Goal: Transaction & Acquisition: Download file/media

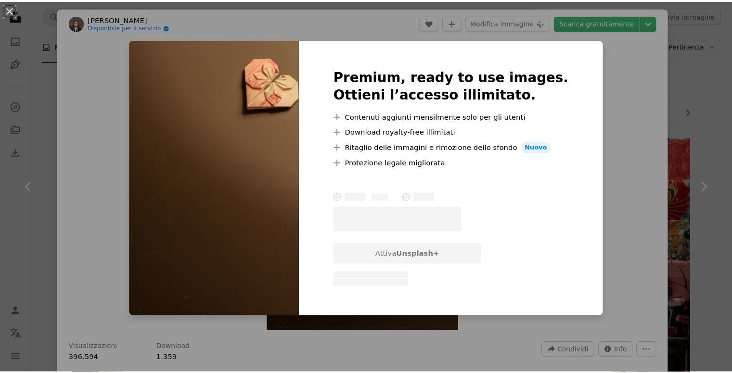
scroll to position [3174, 0]
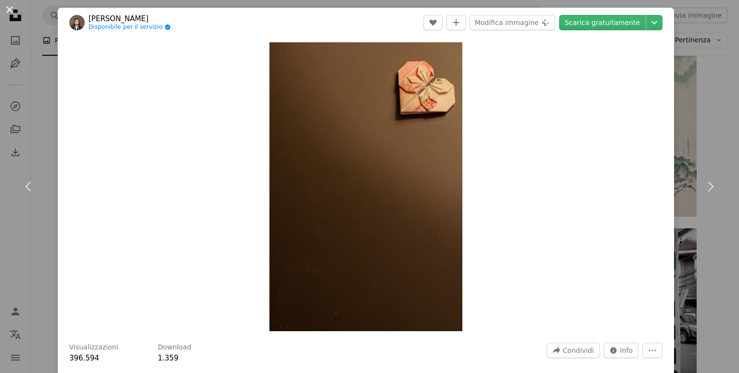
click at [12, 11] on button "An X shape" at bounding box center [10, 10] width 12 height 12
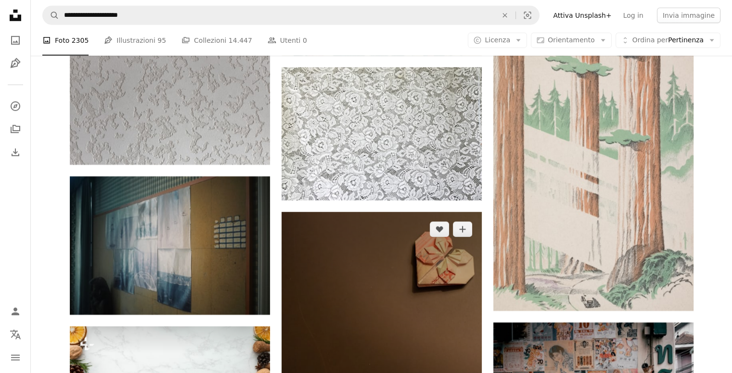
scroll to position [3077, 0]
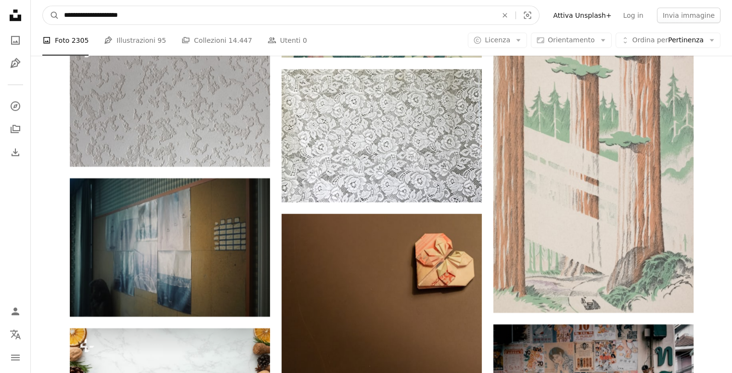
click at [142, 17] on input "**********" at bounding box center [276, 15] width 435 height 18
type input "**********"
click button "A magnifying glass" at bounding box center [51, 15] width 16 height 18
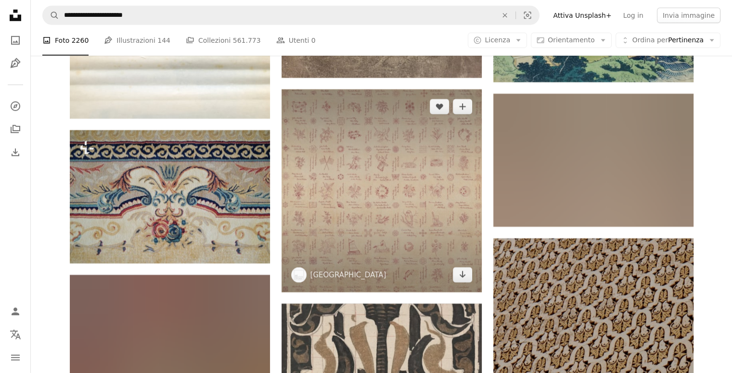
scroll to position [6784, 0]
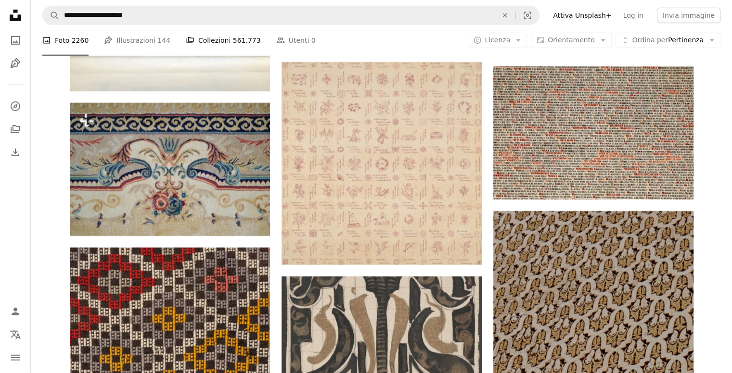
click at [206, 41] on link "A stack of folders Collezioni 561.773" at bounding box center [223, 40] width 75 height 31
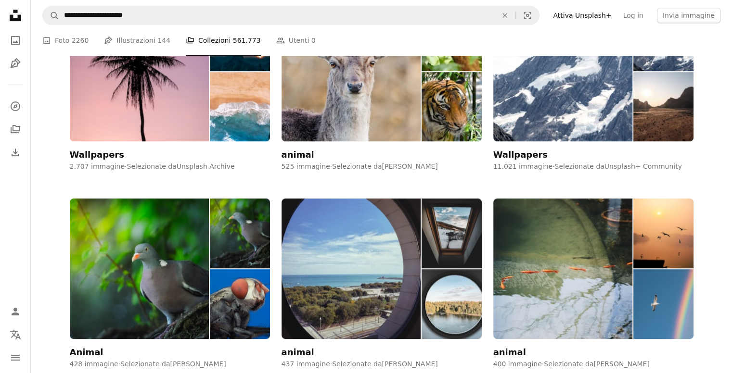
scroll to position [481, 0]
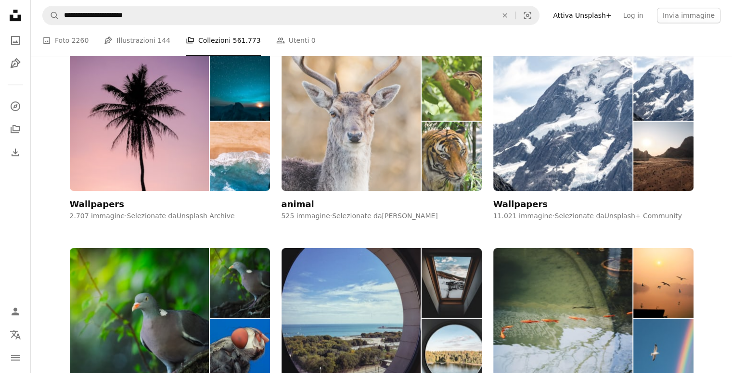
click at [459, 153] on img at bounding box center [451, 157] width 60 height 70
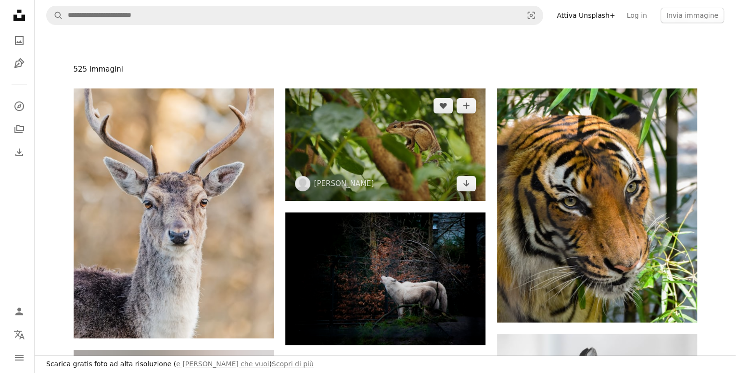
scroll to position [96, 0]
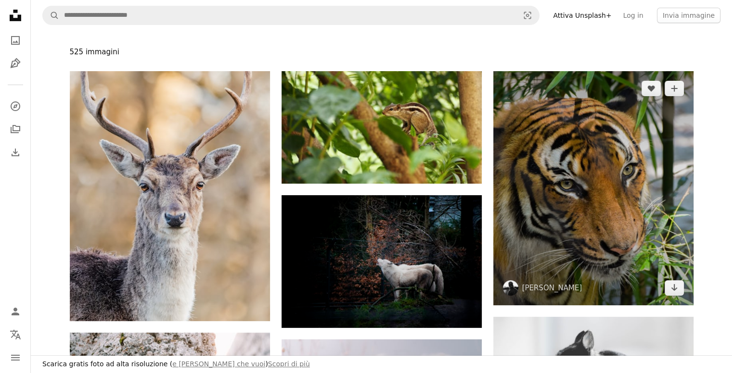
click at [560, 195] on img at bounding box center [593, 188] width 200 height 234
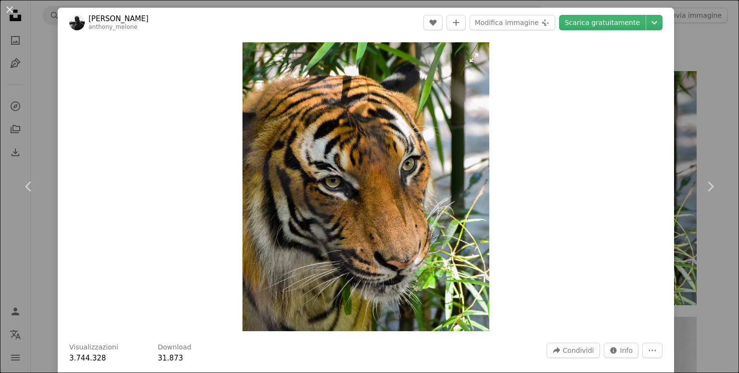
click at [392, 189] on img "Ingrandisci questa immagine" at bounding box center [365, 186] width 247 height 289
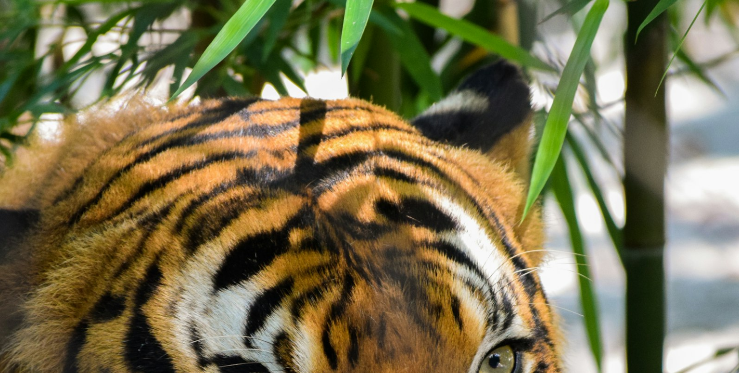
scroll to position [238, 0]
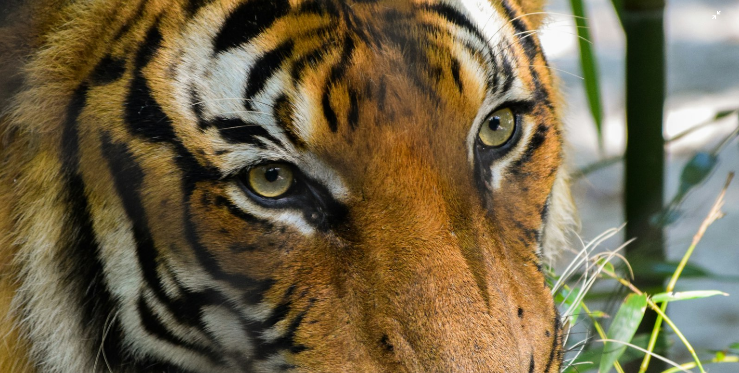
click at [393, 189] on img "Rimpicciolisci questa immagine" at bounding box center [370, 195] width 740 height 866
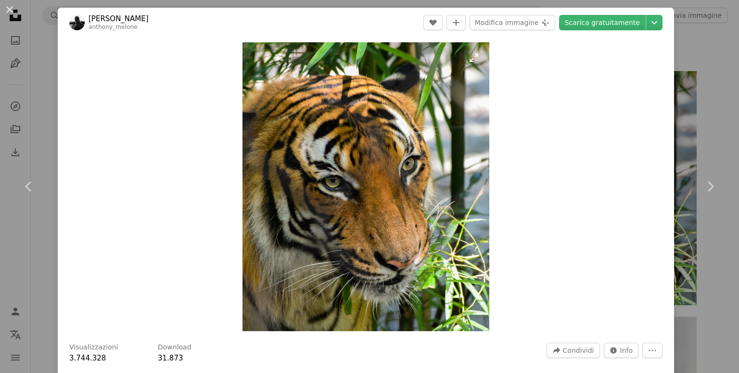
click at [393, 189] on img "Ingrandisci questa immagine" at bounding box center [365, 186] width 247 height 289
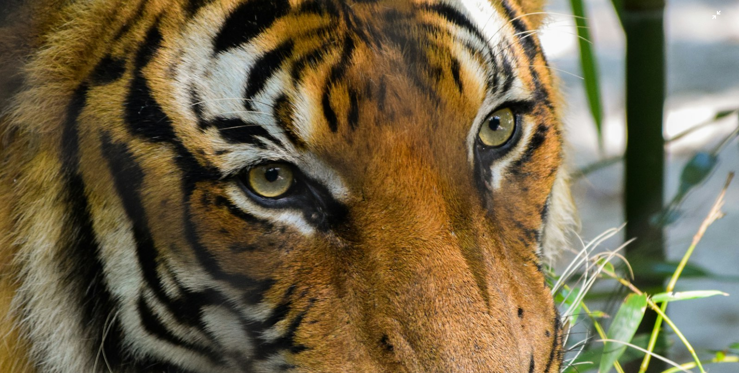
click at [393, 189] on img "Rimpicciolisci questa immagine" at bounding box center [370, 195] width 740 height 866
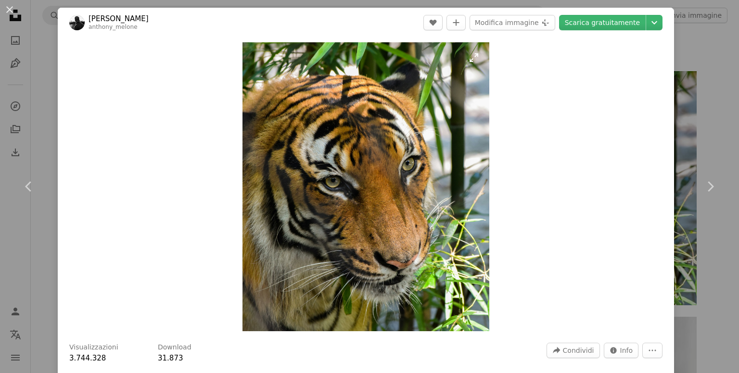
click at [396, 174] on img "Ingrandisci questa immagine" at bounding box center [365, 186] width 247 height 289
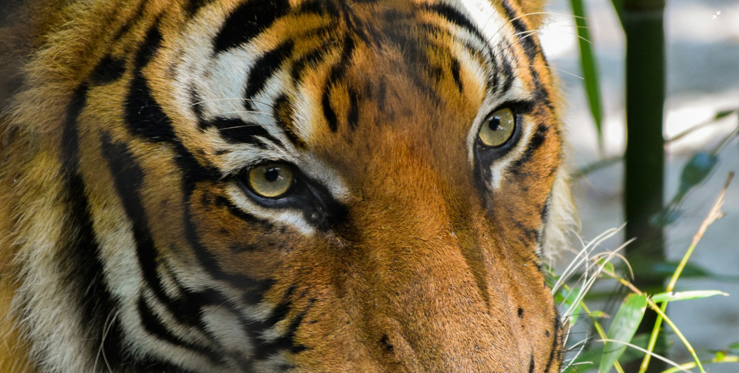
click at [396, 174] on img "Rimpicciolisci questa immagine" at bounding box center [370, 195] width 740 height 866
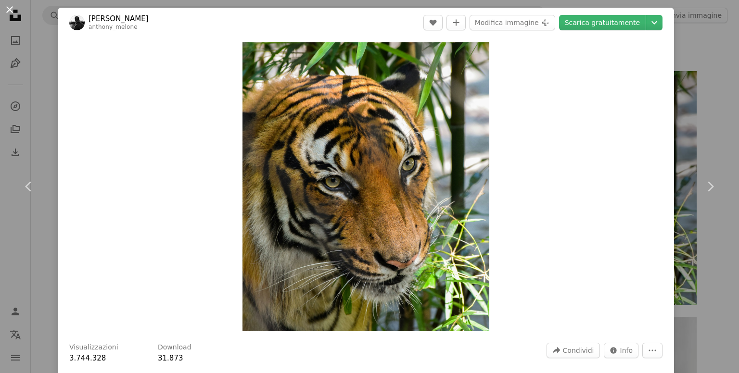
click at [12, 15] on button "An X shape" at bounding box center [10, 10] width 12 height 12
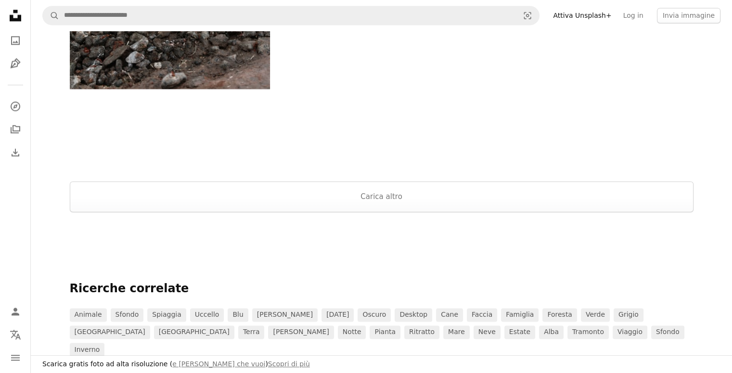
scroll to position [1491, 0]
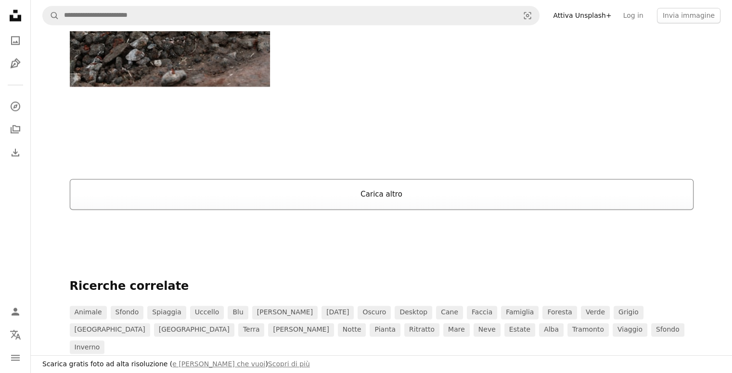
click at [398, 198] on button "Carica altro" at bounding box center [382, 194] width 624 height 31
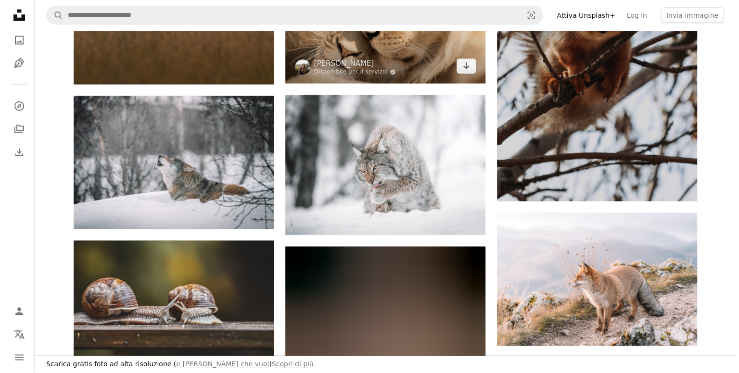
scroll to position [2021, 0]
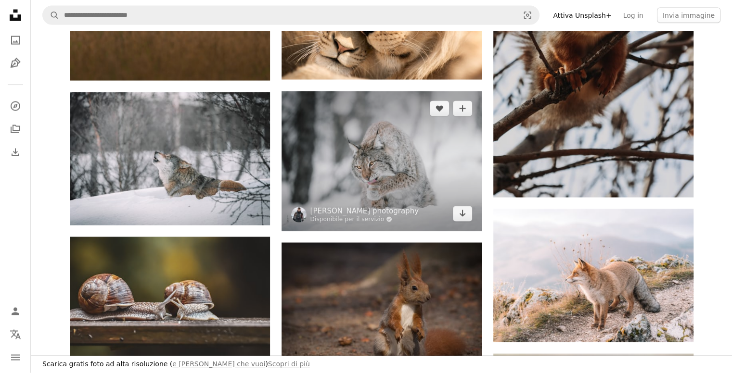
click at [383, 158] on img at bounding box center [381, 161] width 200 height 140
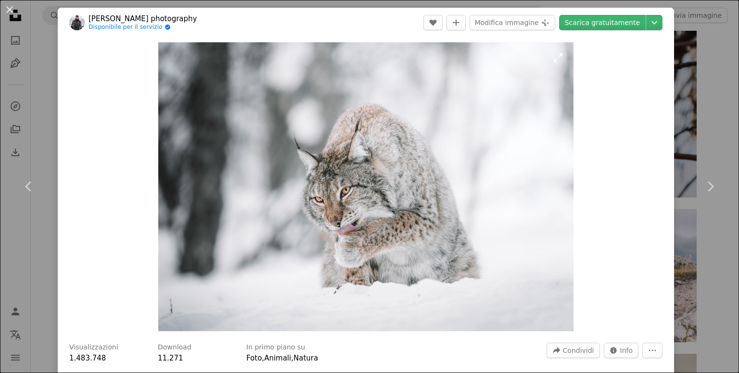
click at [383, 158] on img "Ingrandisci questa immagine" at bounding box center [365, 186] width 415 height 289
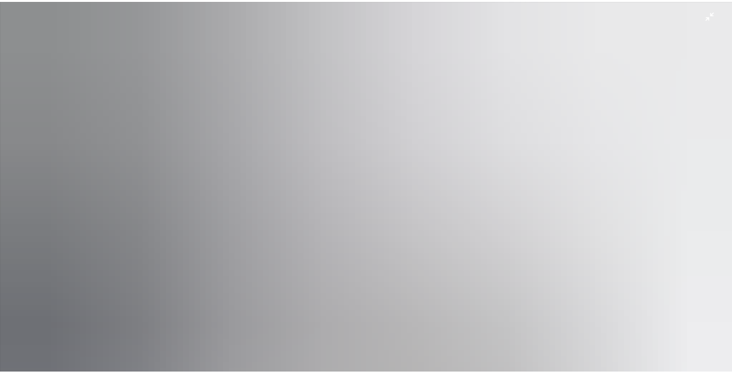
scroll to position [66, 0]
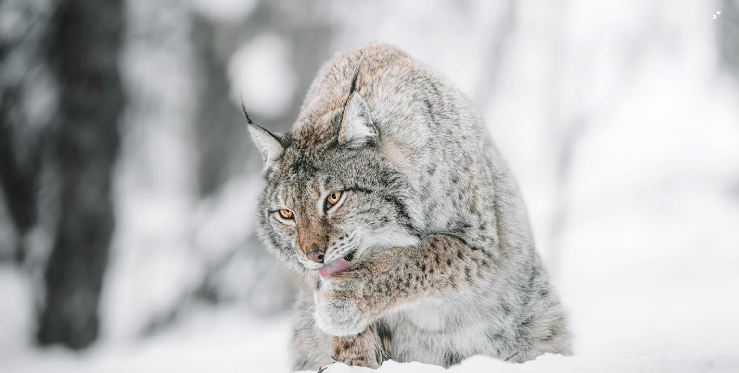
click at [389, 242] on img "Rimpicciolisci questa immagine" at bounding box center [370, 192] width 740 height 516
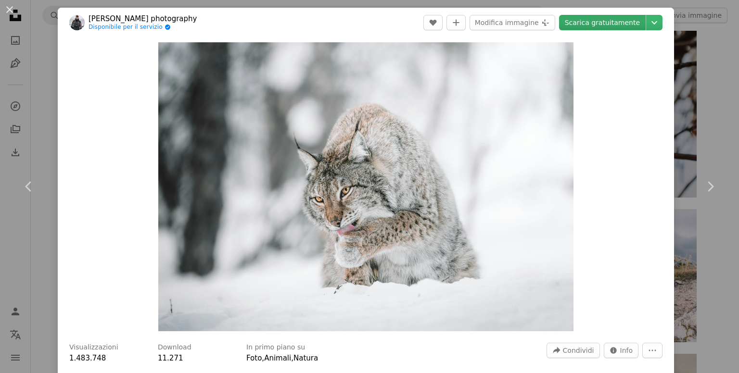
click at [589, 26] on link "Scarica gratuitamente" at bounding box center [602, 22] width 87 height 15
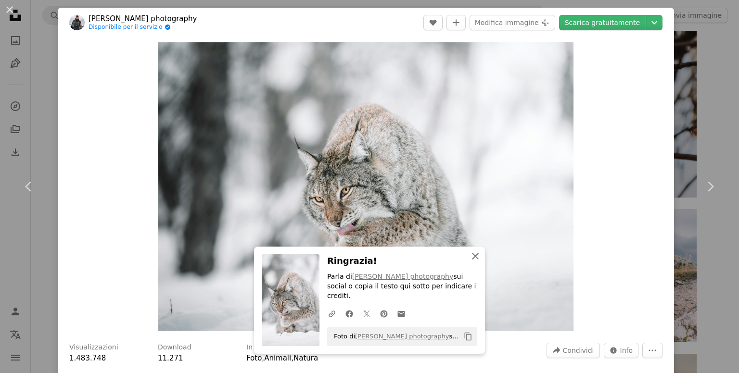
click at [470, 262] on icon "An X shape" at bounding box center [476, 257] width 12 height 12
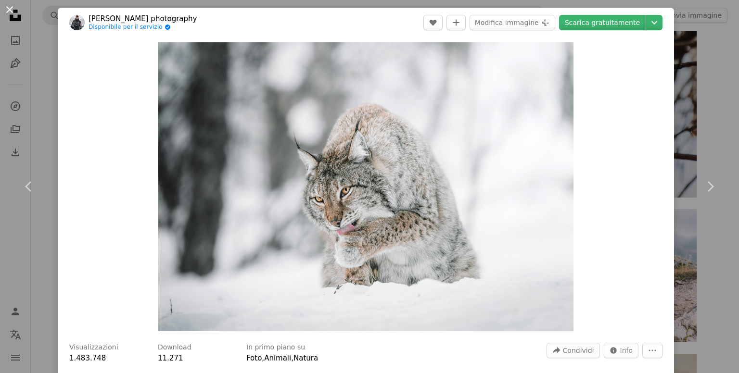
click at [10, 12] on button "An X shape" at bounding box center [10, 10] width 12 height 12
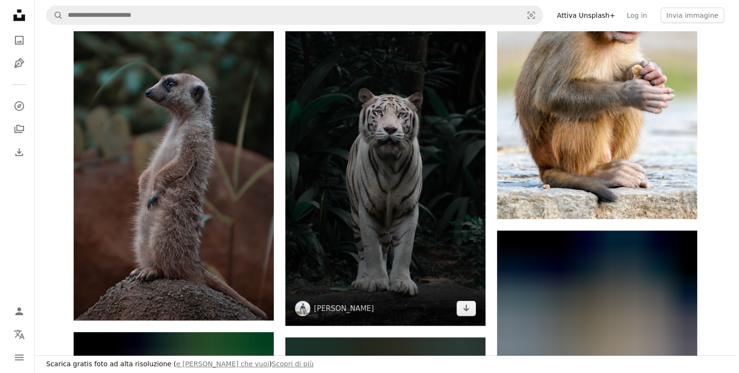
scroll to position [2454, 0]
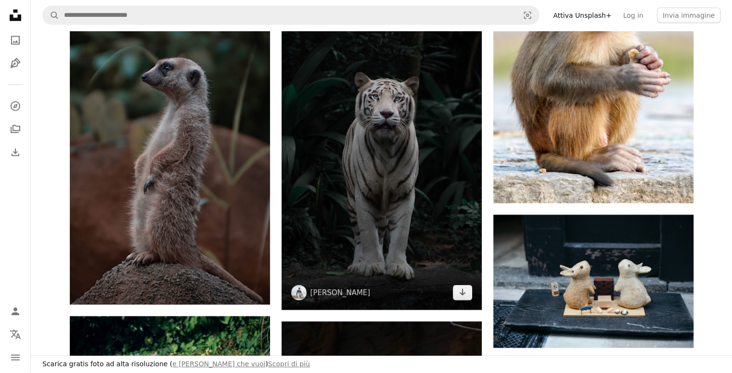
click at [424, 190] on img at bounding box center [381, 133] width 200 height 356
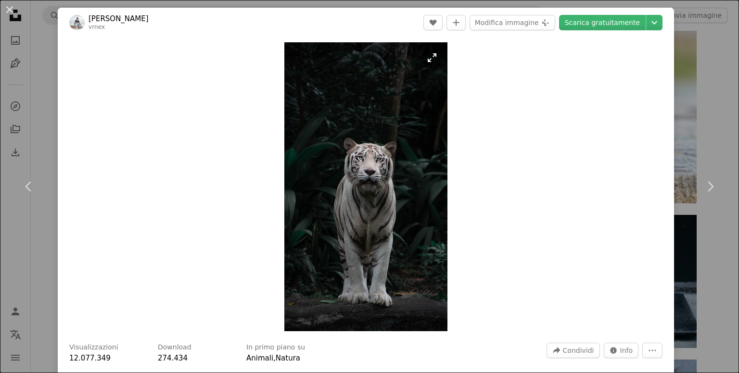
click at [417, 189] on img "Ingrandisci questa immagine" at bounding box center [365, 186] width 163 height 289
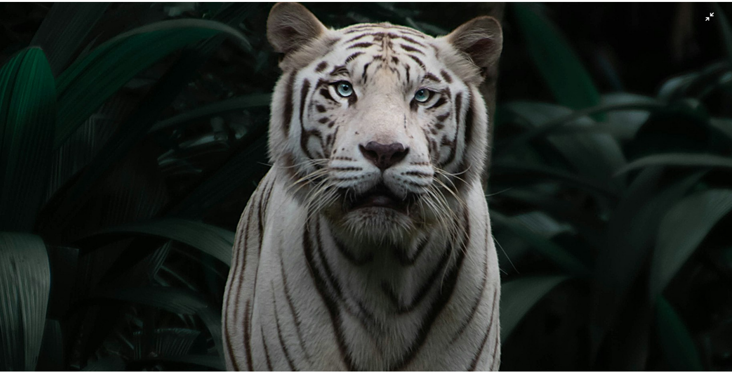
scroll to position [458, 0]
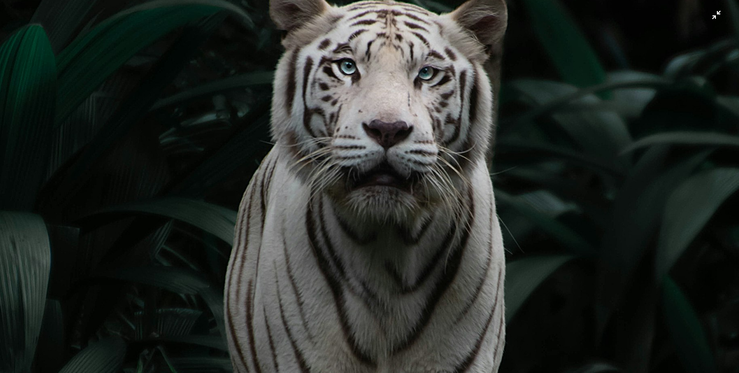
click at [469, 168] on img "Rimpicciolisci questa immagine" at bounding box center [370, 198] width 740 height 1315
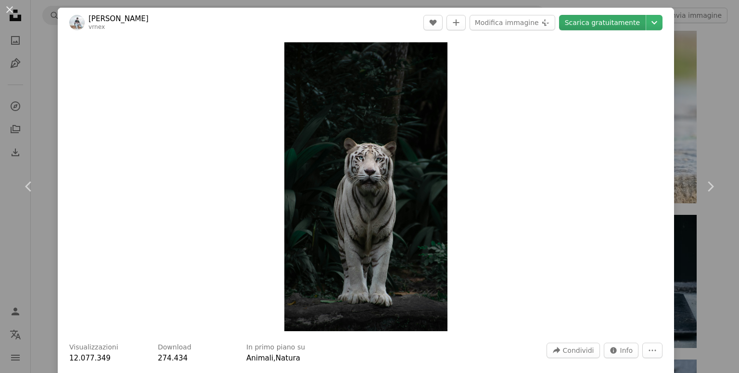
click at [602, 24] on link "Scarica gratuitamente" at bounding box center [602, 22] width 87 height 15
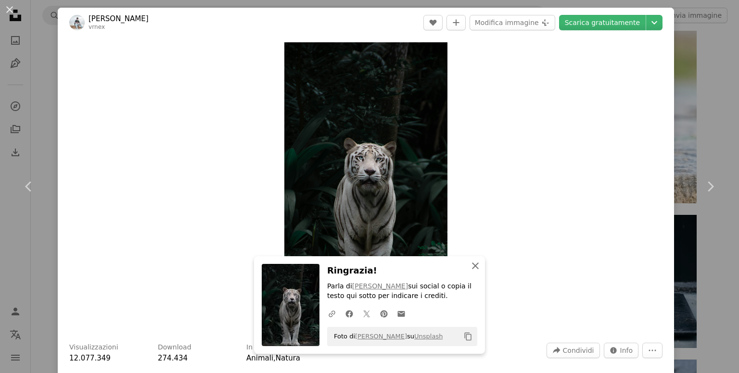
click at [475, 266] on icon "An X shape" at bounding box center [476, 266] width 12 height 12
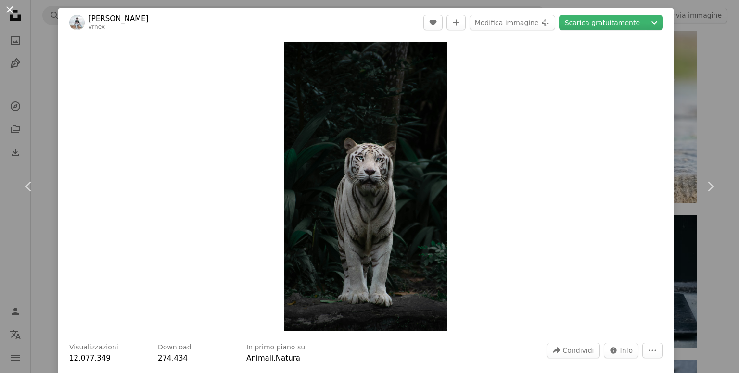
click at [9, 12] on button "An X shape" at bounding box center [10, 10] width 12 height 12
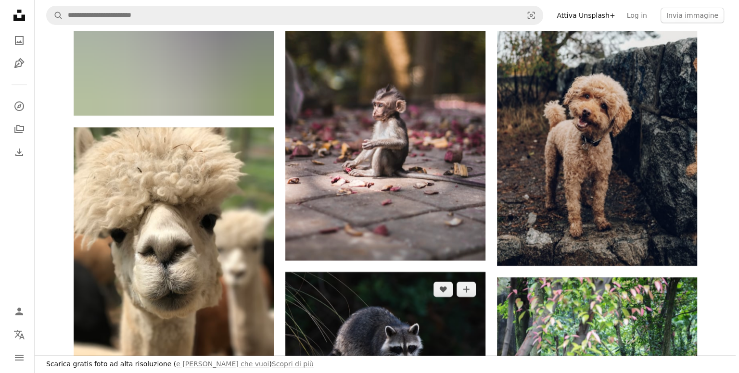
scroll to position [7313, 0]
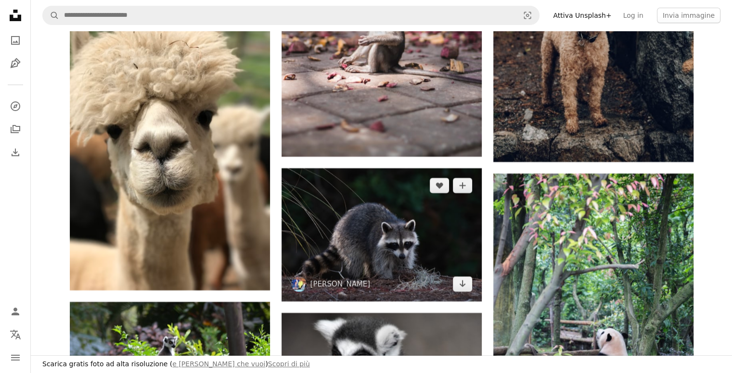
click at [424, 240] on img at bounding box center [381, 234] width 200 height 133
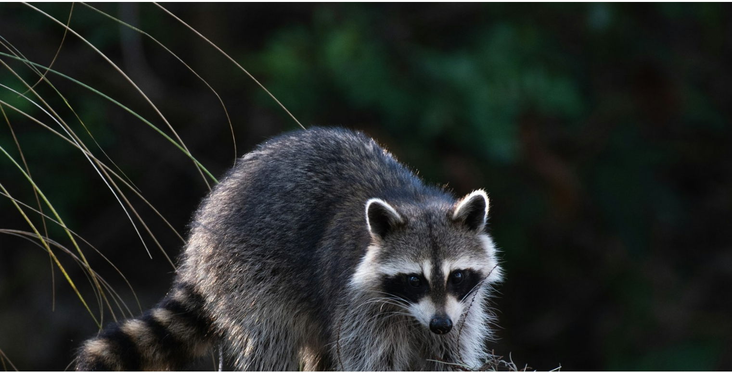
scroll to position [55, 0]
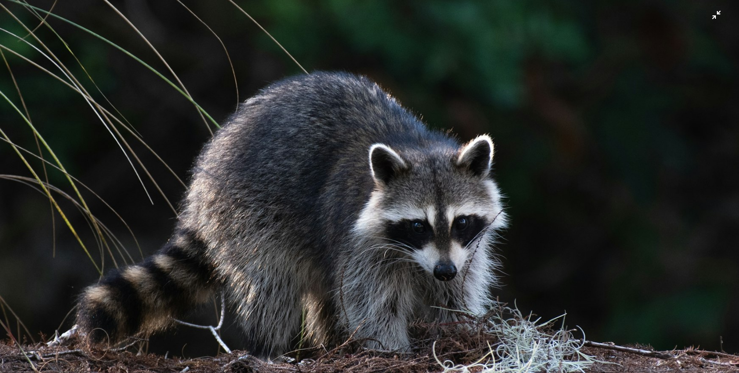
click at [705, 18] on img "Rimpicciolisci questa immagine" at bounding box center [370, 191] width 740 height 493
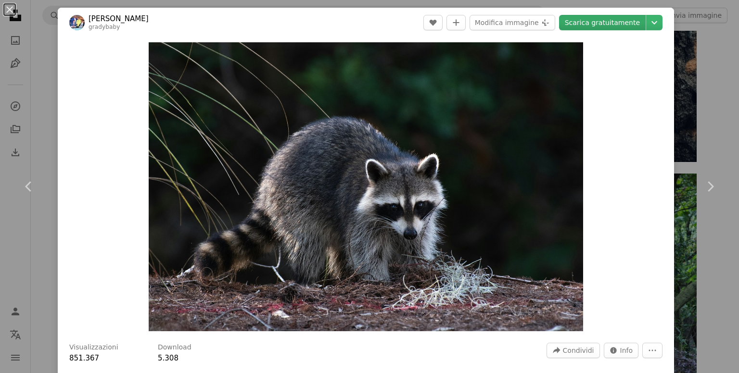
click at [596, 26] on link "Scarica gratuitamente" at bounding box center [602, 22] width 87 height 15
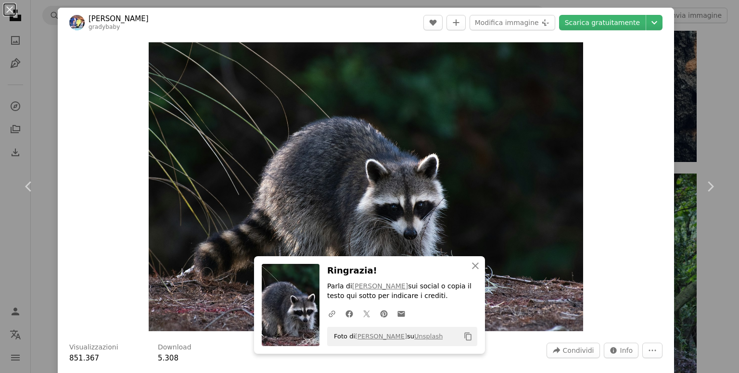
click at [608, 124] on div "Zoom in" at bounding box center [366, 187] width 616 height 299
click at [10, 12] on button "An X shape" at bounding box center [10, 10] width 12 height 12
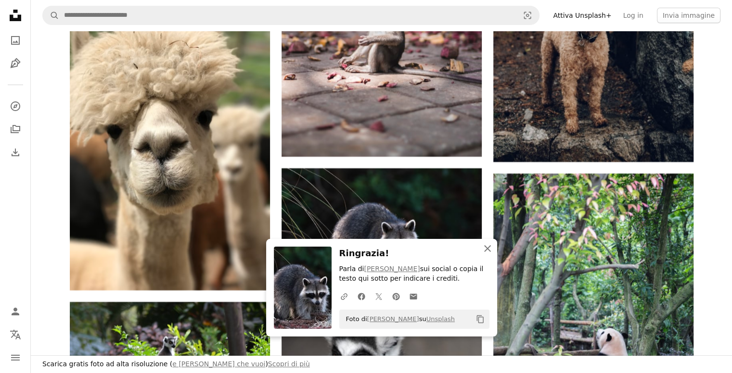
click at [492, 251] on icon "An X shape" at bounding box center [488, 249] width 12 height 12
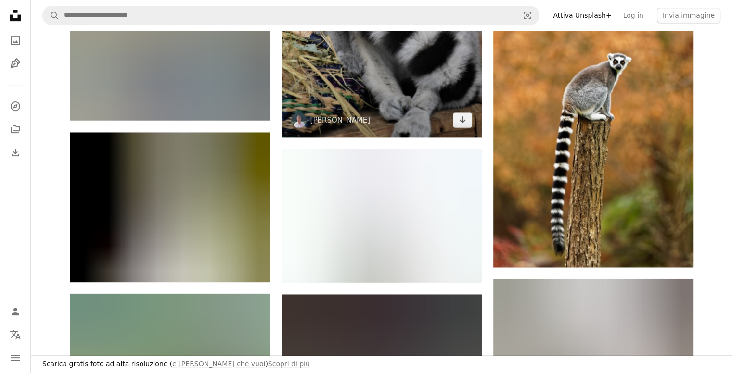
scroll to position [7794, 0]
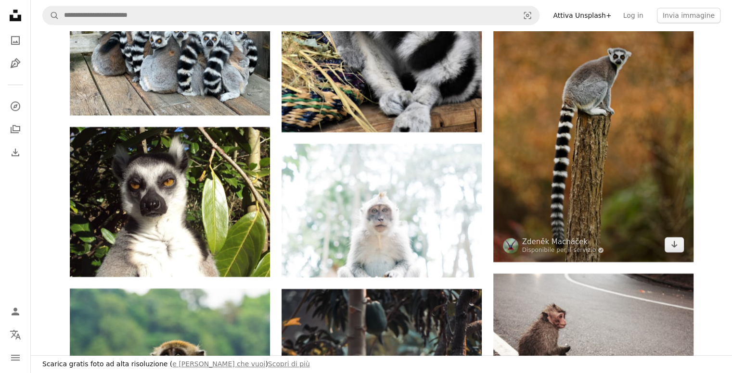
click at [606, 205] on img at bounding box center [593, 133] width 200 height 258
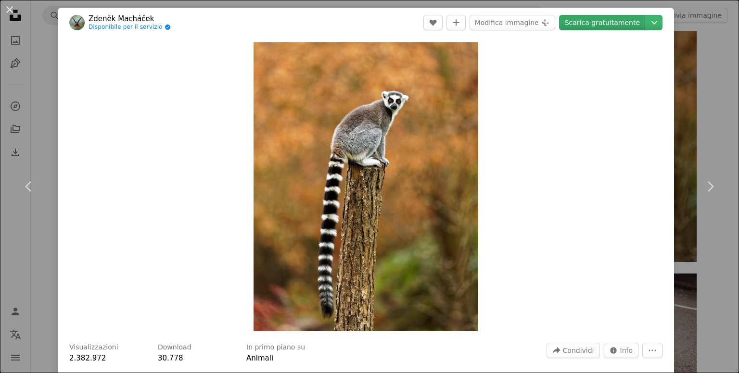
click at [606, 23] on link "Scarica gratuitamente" at bounding box center [602, 22] width 87 height 15
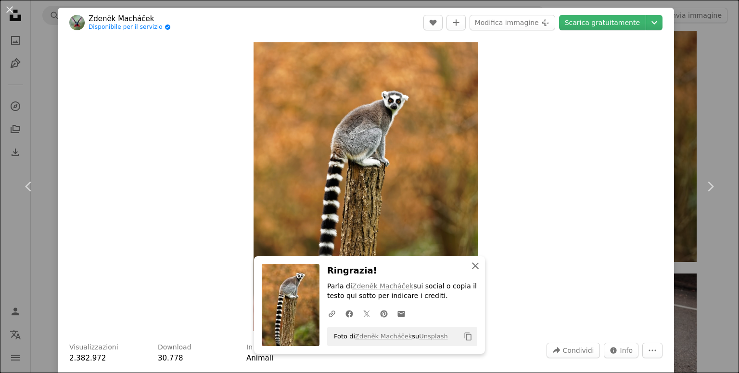
click at [474, 266] on icon "An X shape" at bounding box center [476, 266] width 12 height 12
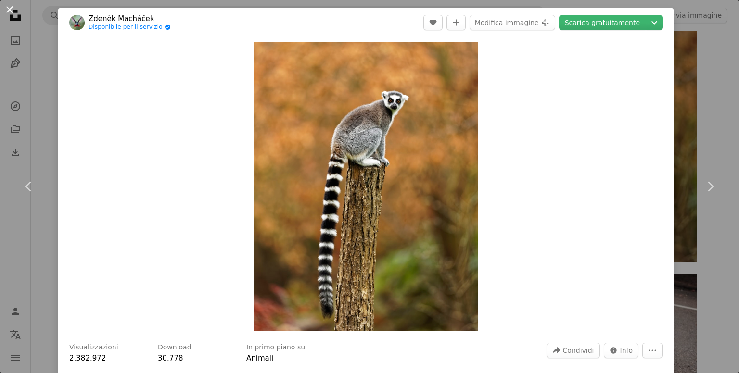
click at [11, 9] on button "An X shape" at bounding box center [10, 10] width 12 height 12
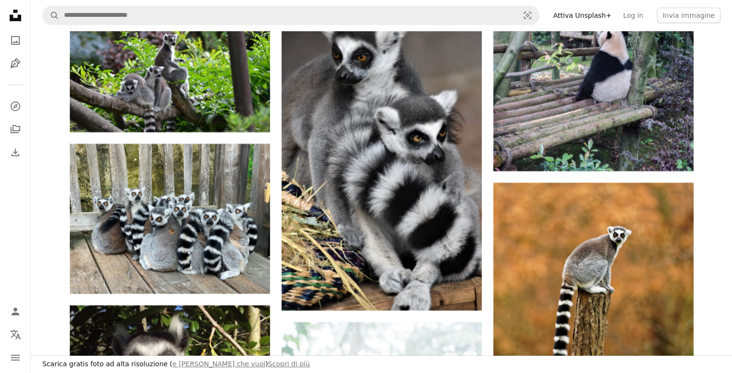
scroll to position [7602, 0]
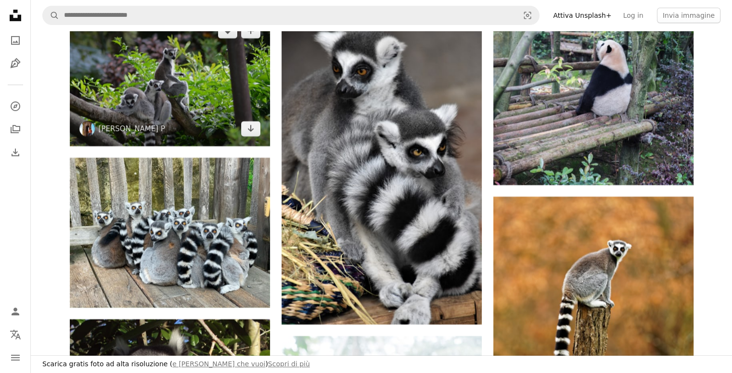
click at [210, 110] on img at bounding box center [170, 79] width 200 height 132
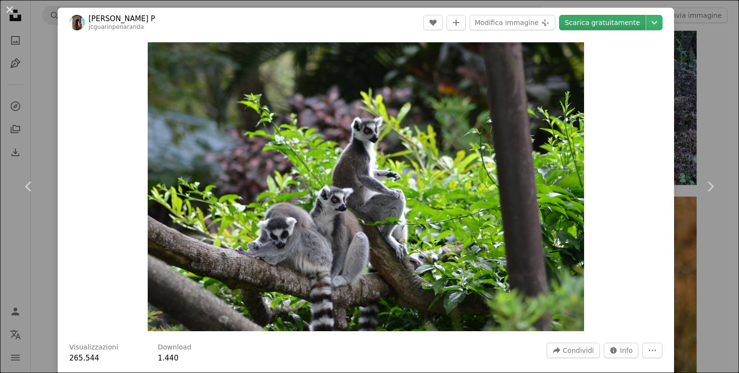
click at [602, 19] on link "Scarica gratuitamente" at bounding box center [602, 22] width 87 height 15
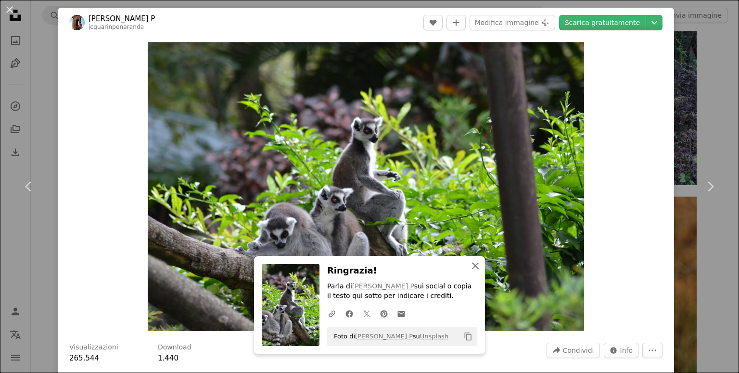
click at [472, 262] on icon "An X shape" at bounding box center [476, 266] width 12 height 12
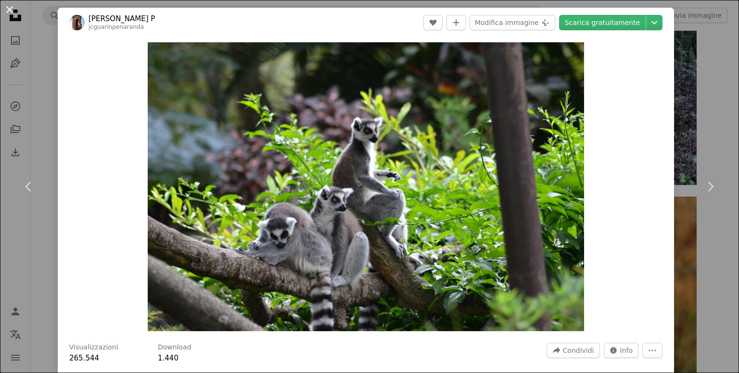
click at [9, 6] on button "An X shape" at bounding box center [10, 10] width 12 height 12
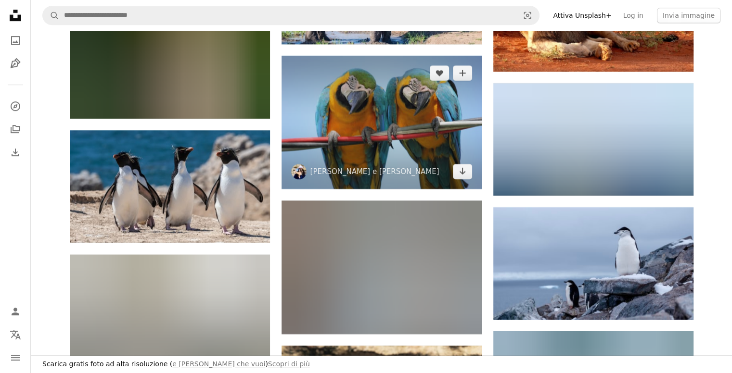
scroll to position [11499, 0]
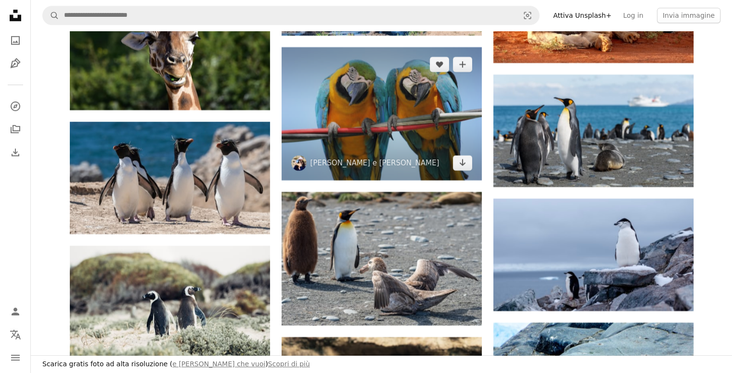
click at [381, 135] on img at bounding box center [381, 113] width 200 height 133
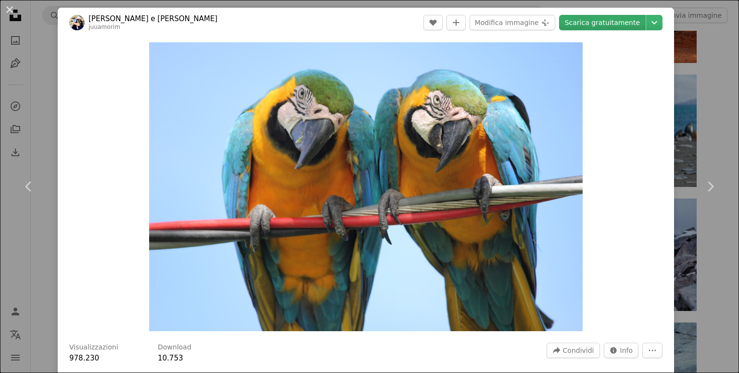
click at [614, 23] on link "Scarica gratuitamente" at bounding box center [602, 22] width 87 height 15
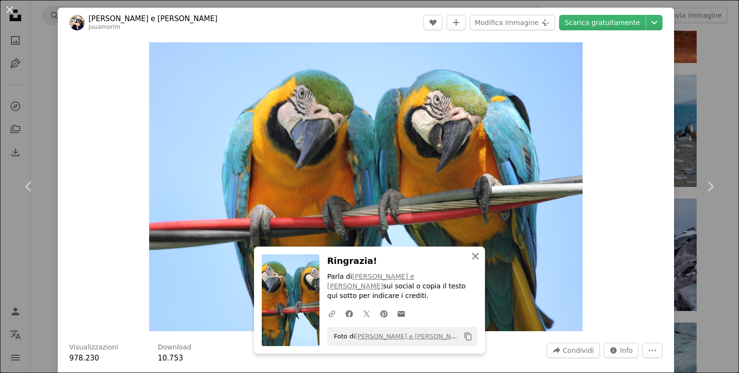
click at [472, 262] on icon "An X shape" at bounding box center [476, 257] width 12 height 12
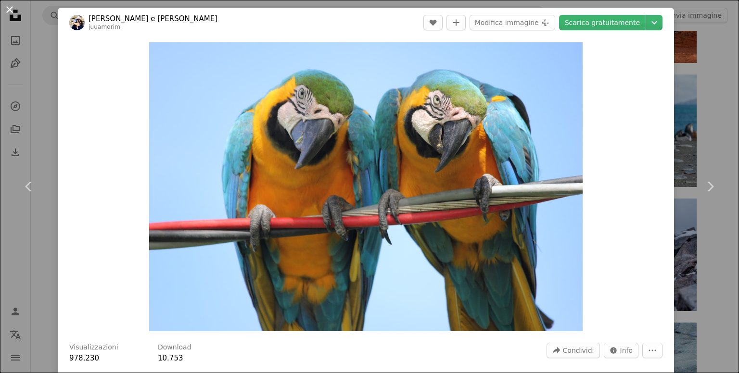
click at [10, 8] on button "An X shape" at bounding box center [10, 10] width 12 height 12
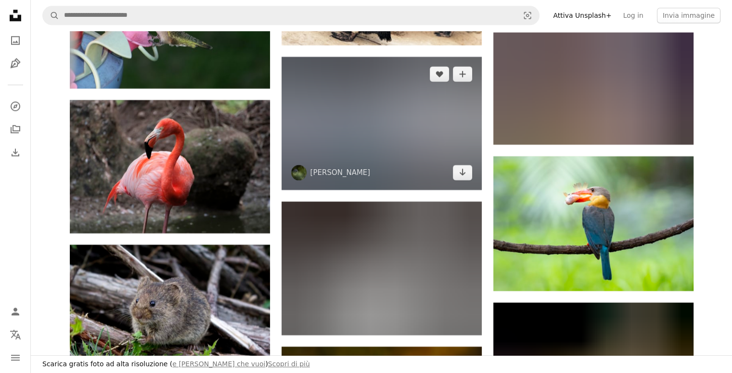
scroll to position [11980, 0]
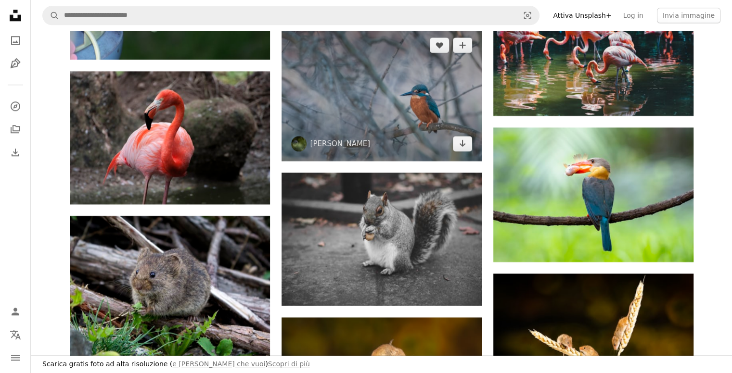
click at [403, 142] on img at bounding box center [381, 94] width 200 height 133
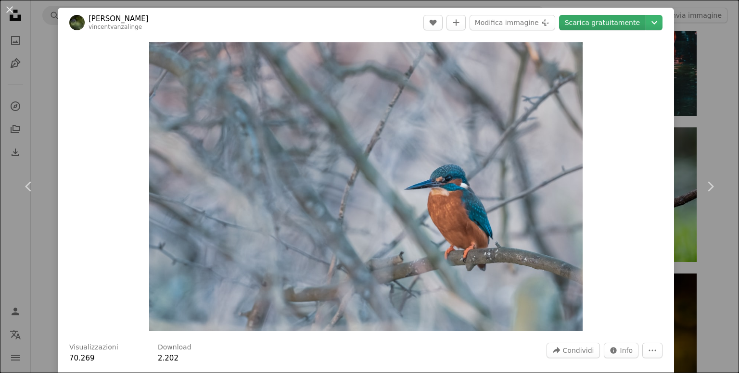
click at [594, 18] on link "Scarica gratuitamente" at bounding box center [602, 22] width 87 height 15
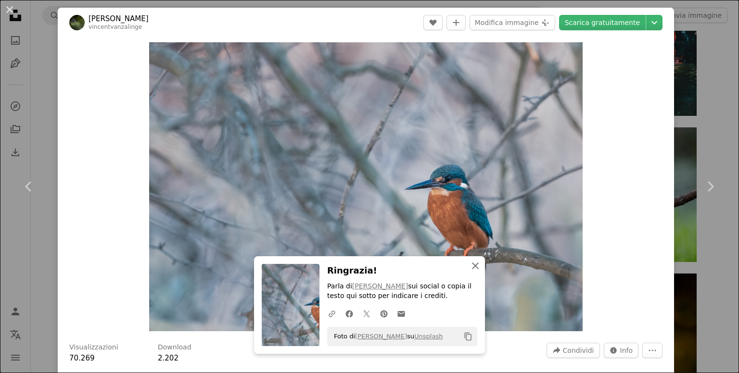
click at [475, 262] on icon "An X shape" at bounding box center [476, 266] width 12 height 12
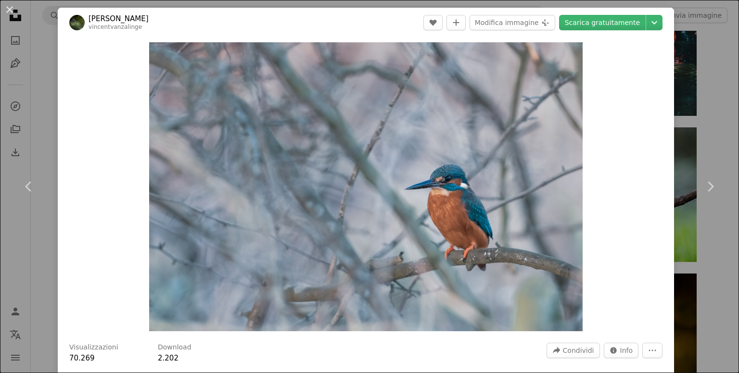
drag, startPoint x: 11, startPoint y: 12, endPoint x: 17, endPoint y: 13, distance: 6.8
click at [11, 12] on button "An X shape" at bounding box center [10, 10] width 12 height 12
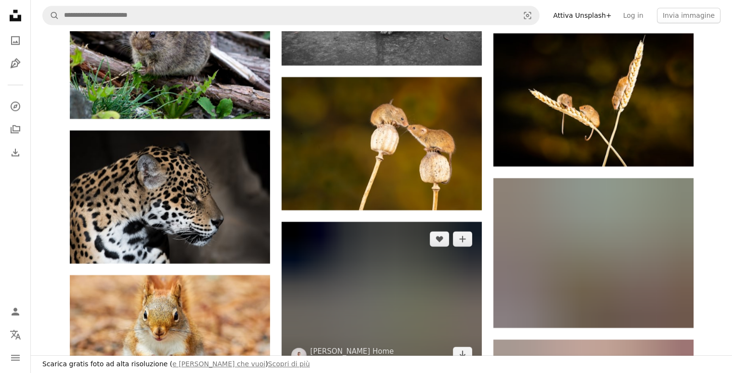
scroll to position [12317, 0]
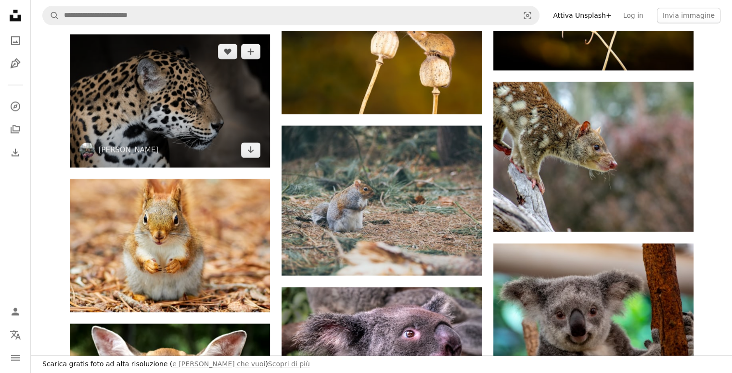
click at [214, 118] on img at bounding box center [170, 100] width 200 height 133
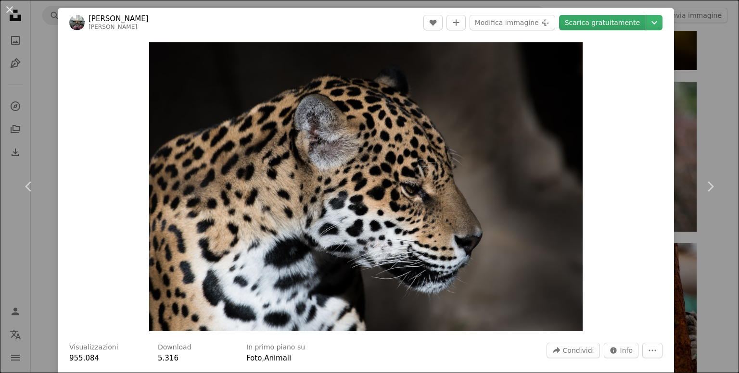
click at [613, 23] on link "Scarica gratuitamente" at bounding box center [602, 22] width 87 height 15
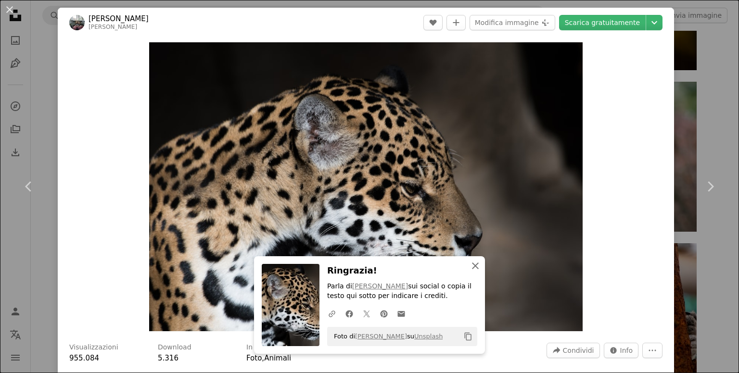
click at [475, 268] on icon "An X shape" at bounding box center [476, 266] width 12 height 12
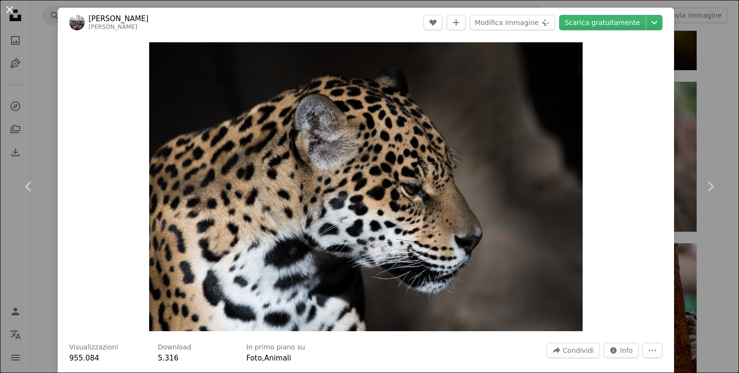
click at [12, 13] on button "An X shape" at bounding box center [10, 10] width 12 height 12
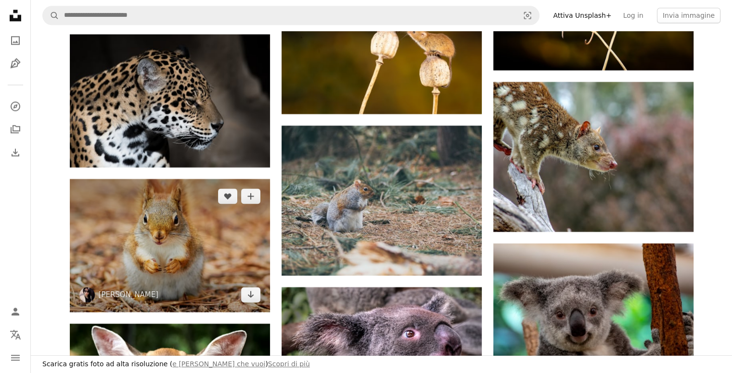
click at [242, 236] on img at bounding box center [170, 245] width 200 height 133
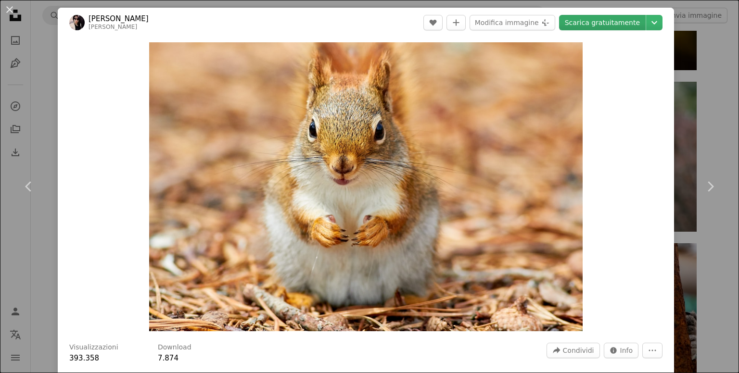
click at [572, 24] on link "Scarica gratuitamente" at bounding box center [602, 22] width 87 height 15
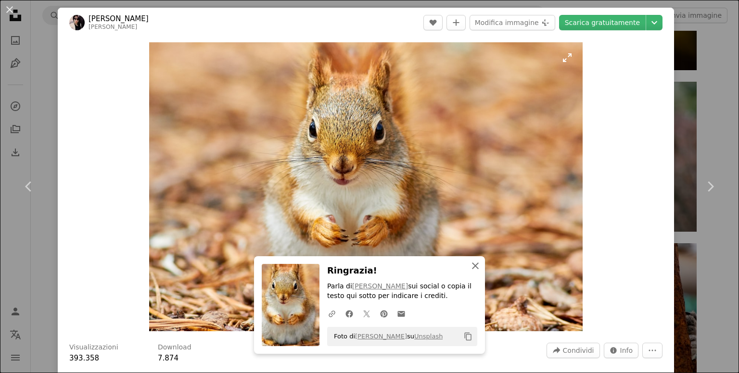
drag, startPoint x: 473, startPoint y: 265, endPoint x: 420, endPoint y: 250, distance: 55.4
click at [473, 265] on icon "button" at bounding box center [475, 266] width 7 height 7
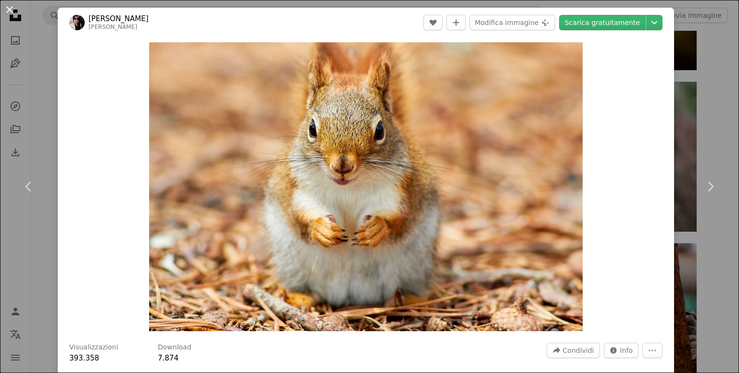
click at [10, 8] on button "An X shape" at bounding box center [10, 10] width 12 height 12
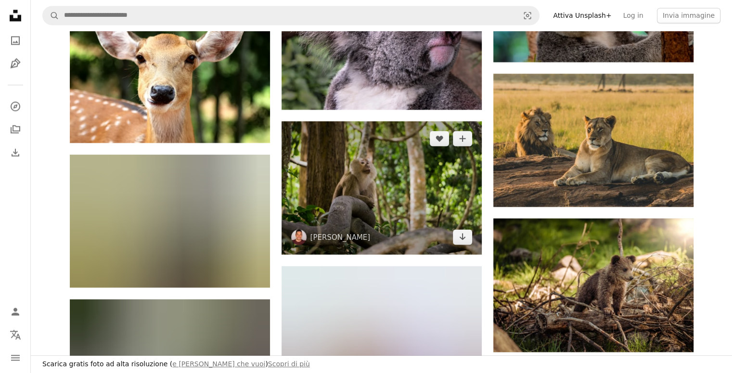
scroll to position [12654, 0]
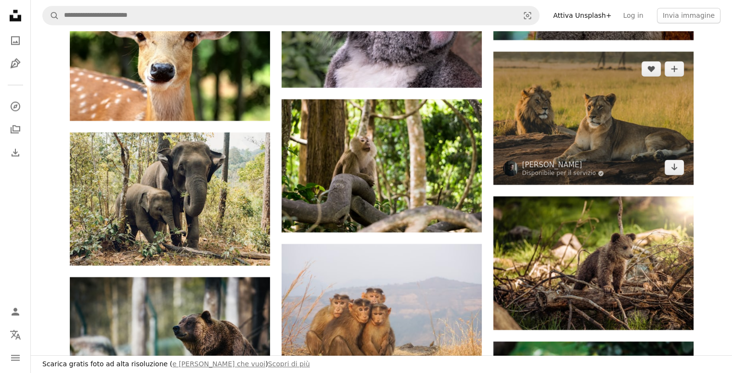
click at [595, 145] on img at bounding box center [593, 117] width 200 height 133
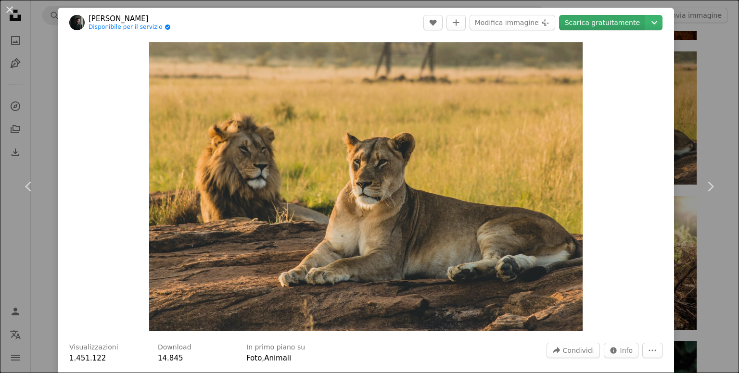
click at [602, 27] on link "Scarica gratuitamente" at bounding box center [602, 22] width 87 height 15
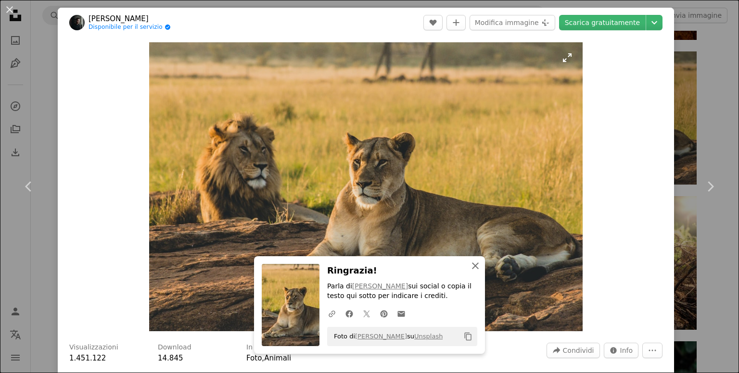
drag, startPoint x: 470, startPoint y: 266, endPoint x: 400, endPoint y: 251, distance: 71.0
click at [470, 266] on icon "An X shape" at bounding box center [476, 266] width 12 height 12
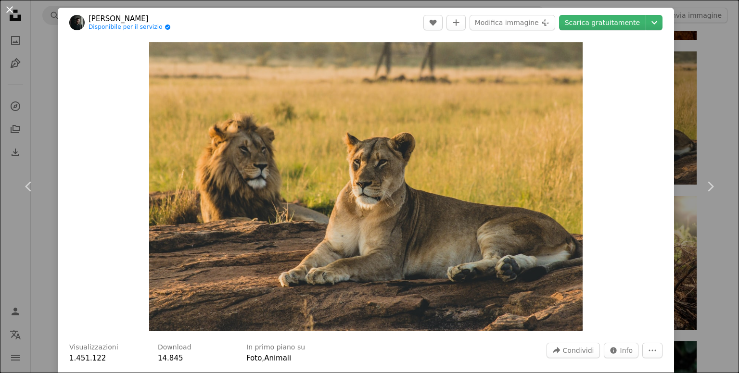
click at [13, 11] on button "An X shape" at bounding box center [10, 10] width 12 height 12
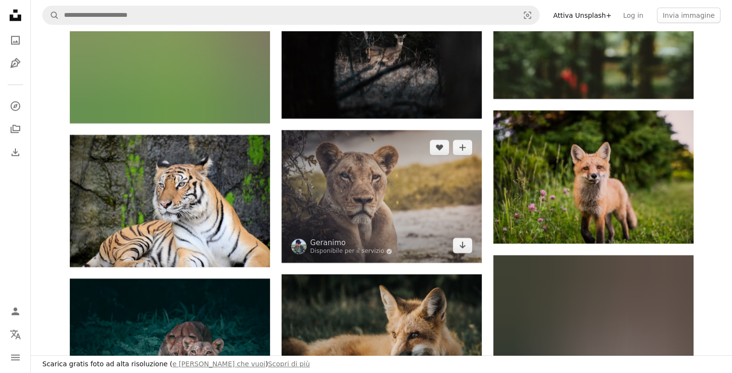
scroll to position [13664, 0]
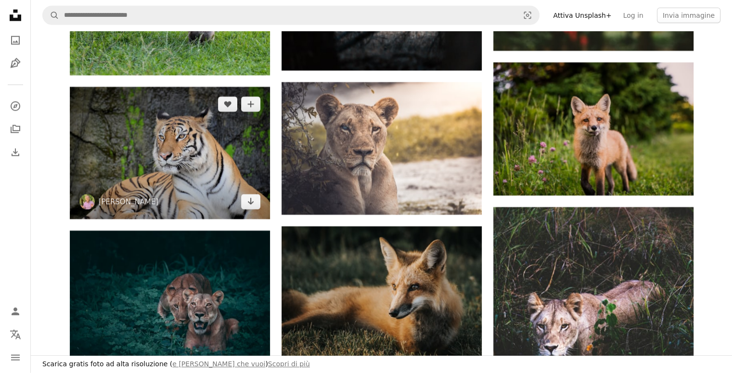
click at [203, 150] on img at bounding box center [170, 153] width 200 height 132
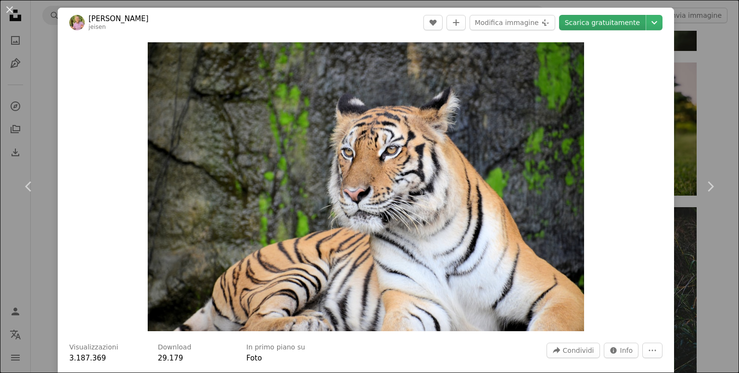
click at [599, 25] on link "Scarica gratuitamente" at bounding box center [602, 22] width 87 height 15
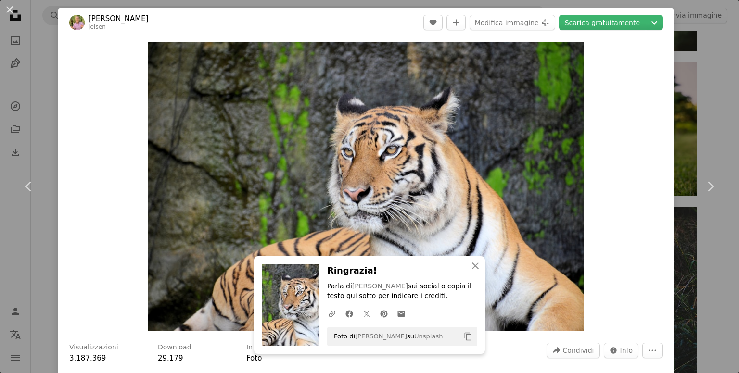
drag, startPoint x: 10, startPoint y: 12, endPoint x: 27, endPoint y: 12, distance: 17.8
click at [11, 12] on button "An X shape" at bounding box center [10, 10] width 12 height 12
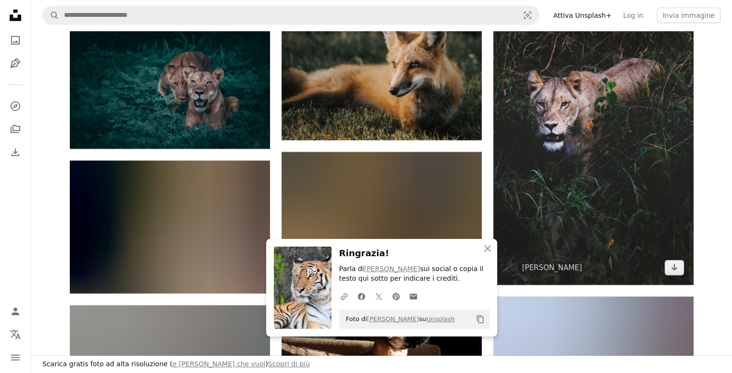
scroll to position [13905, 0]
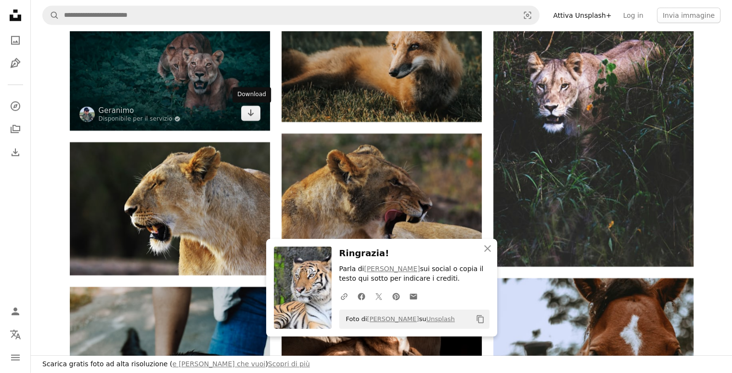
click at [233, 97] on div "Download" at bounding box center [251, 95] width 38 height 15
click at [247, 112] on icon "Arrow pointing down" at bounding box center [251, 113] width 8 height 12
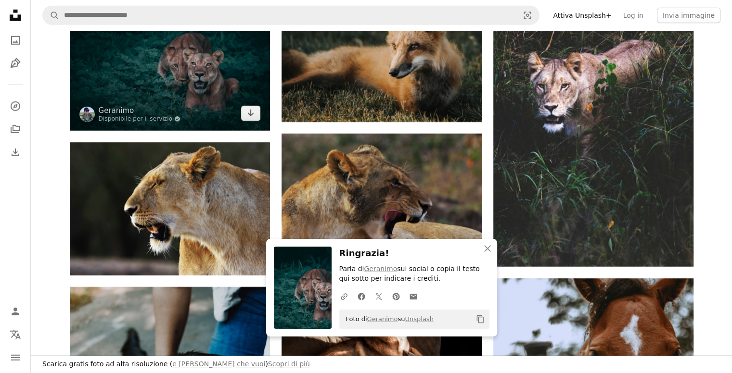
click at [207, 80] on img at bounding box center [170, 60] width 200 height 140
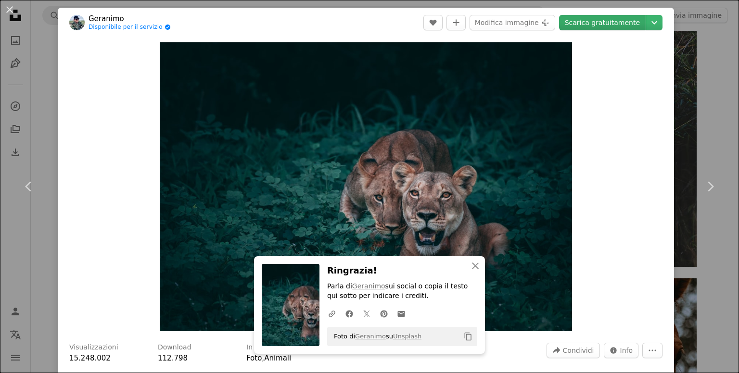
click at [608, 25] on link "Scarica gratuitamente" at bounding box center [602, 22] width 87 height 15
click at [13, 8] on button "An X shape" at bounding box center [10, 10] width 12 height 12
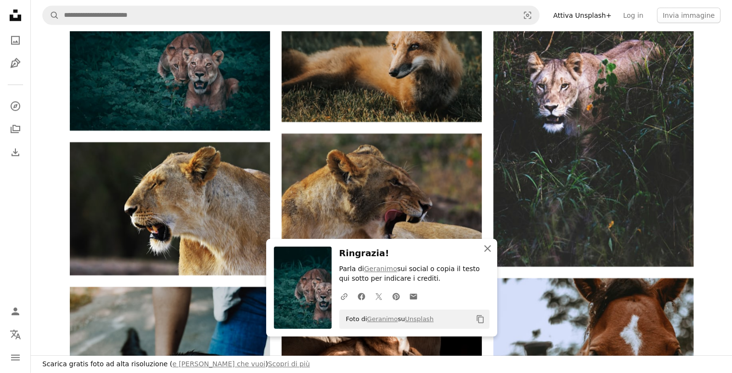
click at [488, 252] on icon "An X shape" at bounding box center [488, 249] width 12 height 12
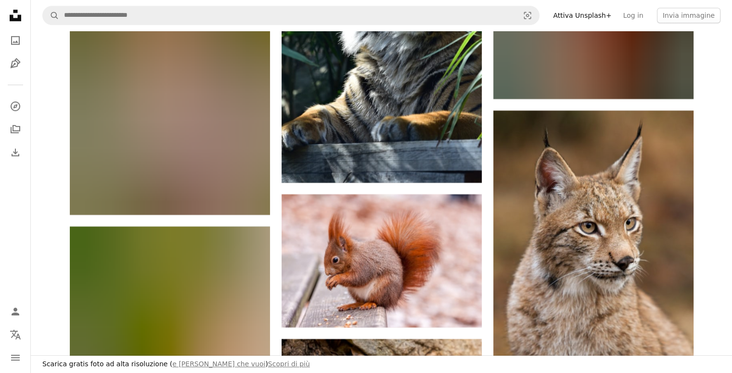
scroll to position [15492, 0]
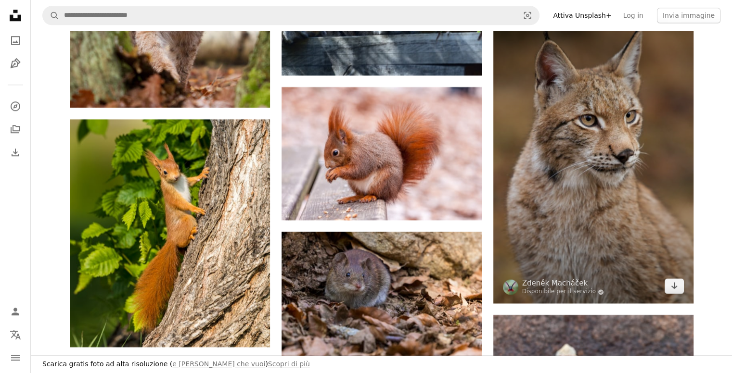
click at [593, 204] on img at bounding box center [593, 153] width 200 height 300
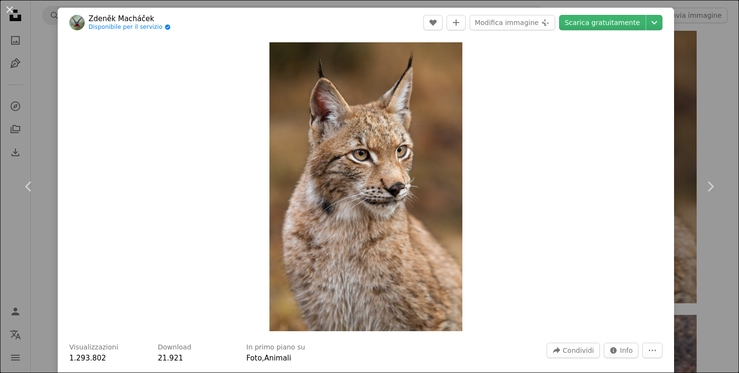
drag, startPoint x: 566, startPoint y: 25, endPoint x: 560, endPoint y: 29, distance: 7.1
click at [567, 25] on link "Scarica gratuitamente" at bounding box center [602, 22] width 87 height 15
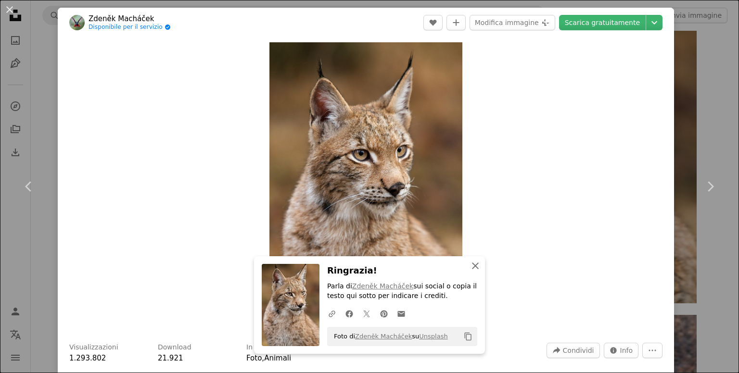
click at [470, 268] on icon "An X shape" at bounding box center [476, 266] width 12 height 12
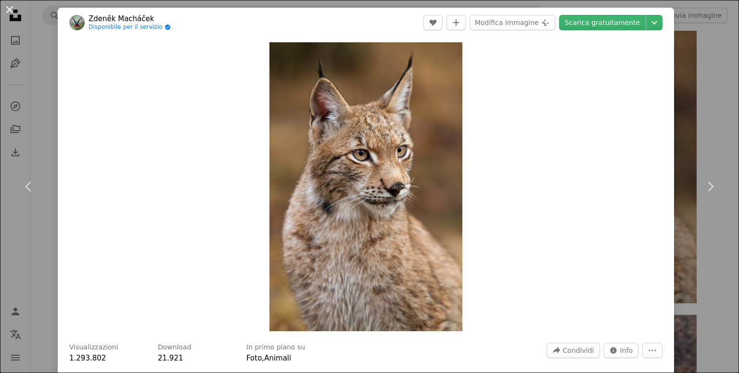
click at [12, 8] on button "An X shape" at bounding box center [10, 10] width 12 height 12
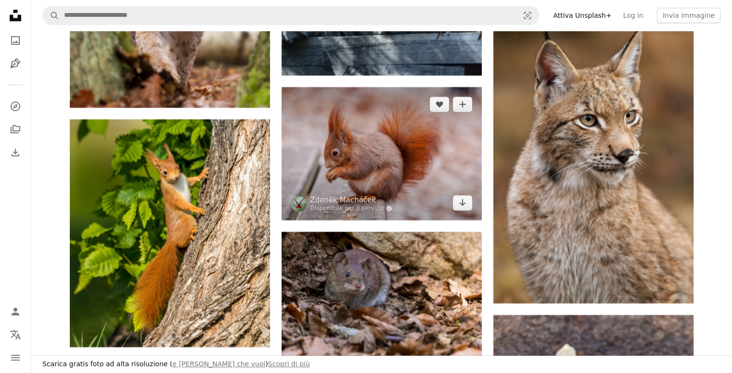
click at [439, 166] on img at bounding box center [381, 153] width 200 height 133
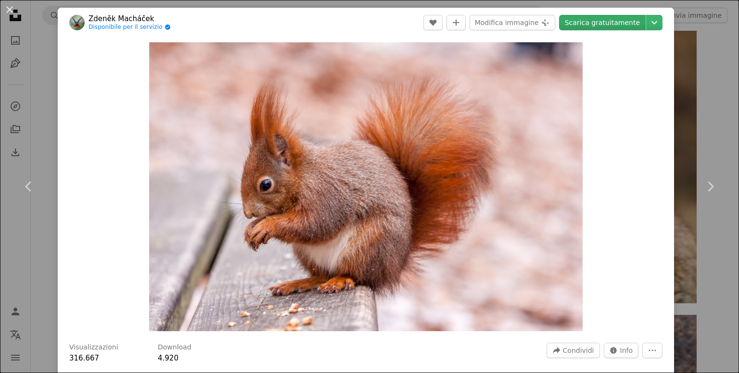
click at [599, 26] on link "Scarica gratuitamente" at bounding box center [602, 22] width 87 height 15
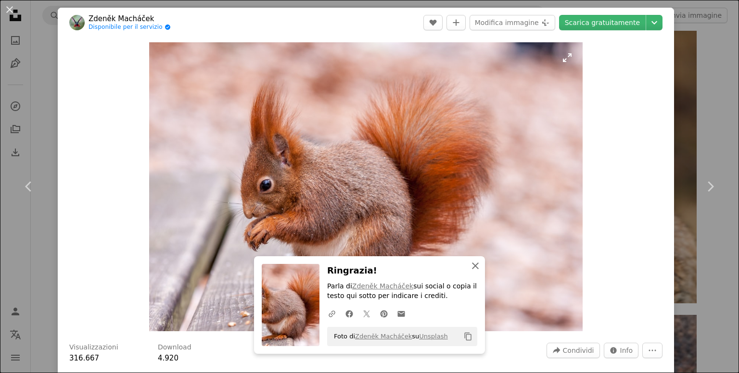
drag, startPoint x: 473, startPoint y: 268, endPoint x: 179, endPoint y: 186, distance: 305.6
click at [474, 268] on icon "An X shape" at bounding box center [476, 266] width 12 height 12
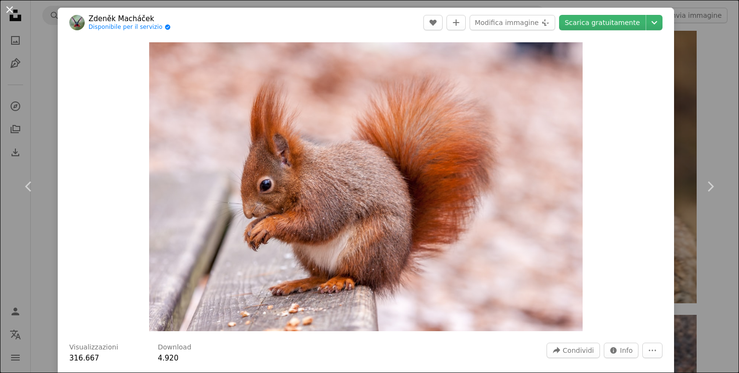
click at [11, 8] on button "An X shape" at bounding box center [10, 10] width 12 height 12
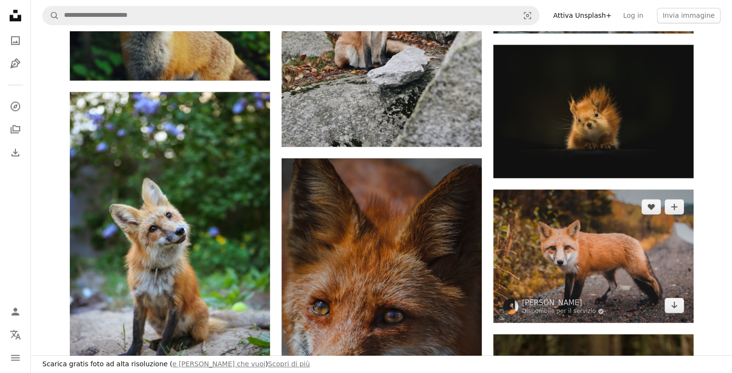
scroll to position [16214, 0]
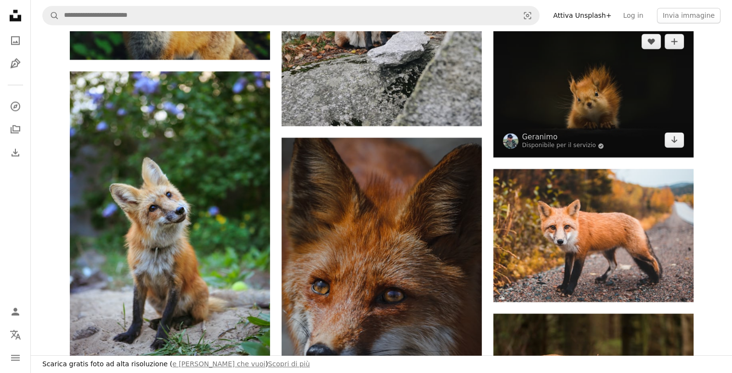
click at [660, 102] on img at bounding box center [593, 90] width 200 height 133
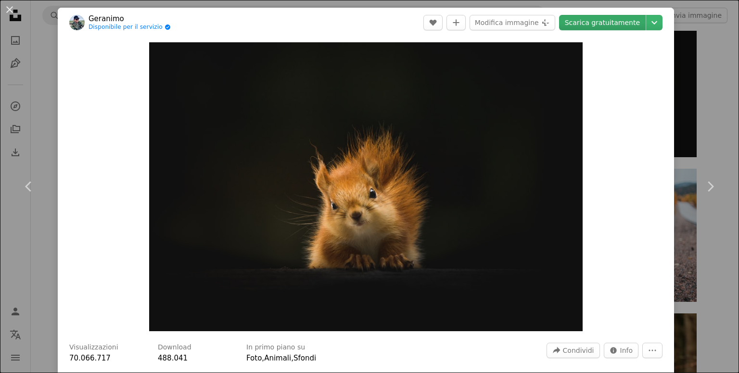
click at [585, 20] on link "Scarica gratuitamente" at bounding box center [602, 22] width 87 height 15
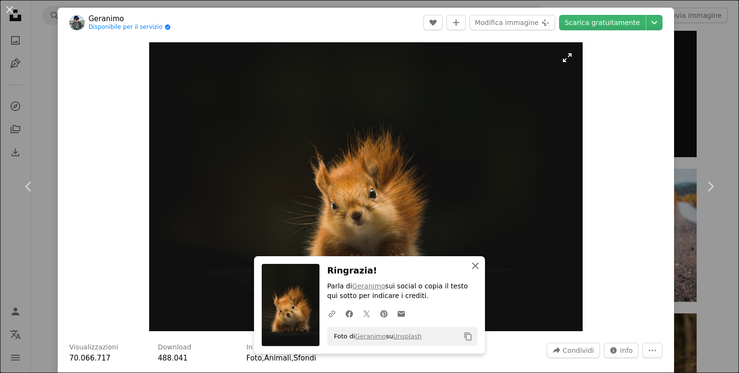
drag, startPoint x: 475, startPoint y: 268, endPoint x: 258, endPoint y: 191, distance: 230.5
click at [475, 268] on icon "An X shape" at bounding box center [476, 266] width 12 height 12
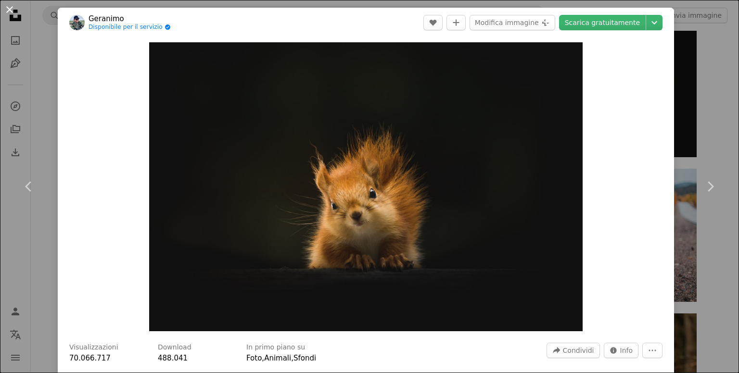
click at [14, 9] on button "An X shape" at bounding box center [10, 10] width 12 height 12
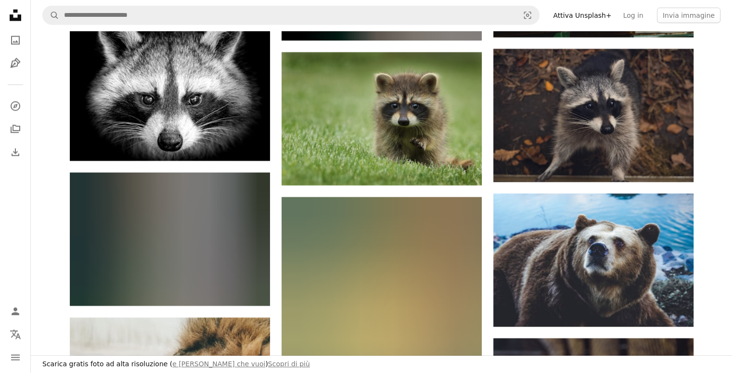
scroll to position [16936, 0]
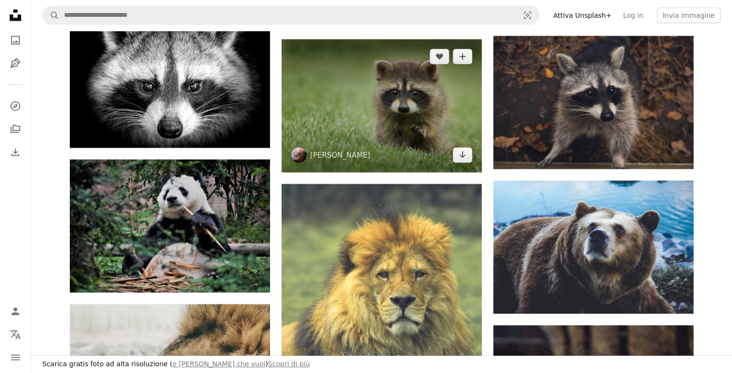
click at [369, 147] on img at bounding box center [381, 105] width 200 height 133
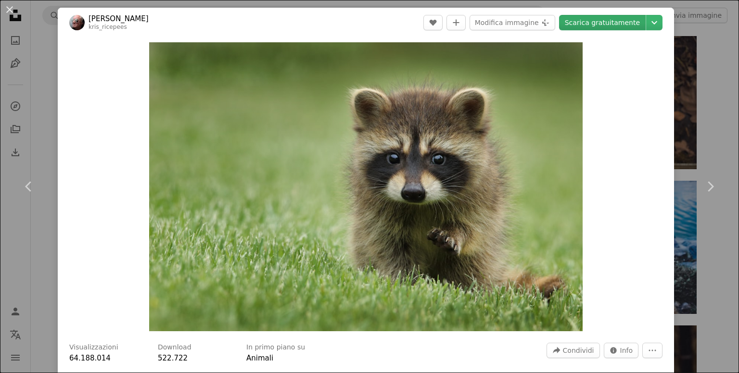
click at [609, 21] on link "Scarica gratuitamente" at bounding box center [602, 22] width 87 height 15
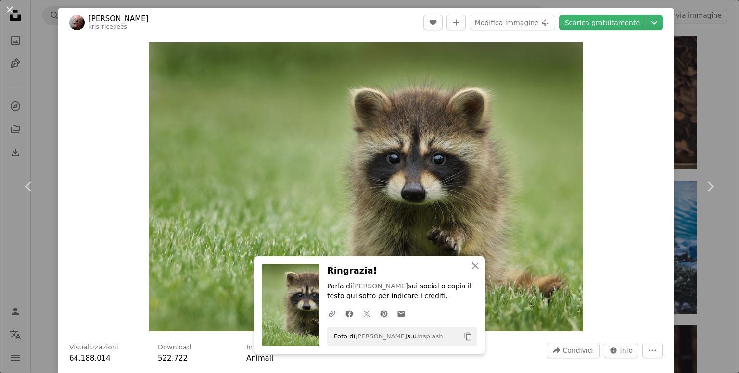
click at [15, 13] on button "An X shape" at bounding box center [10, 10] width 12 height 12
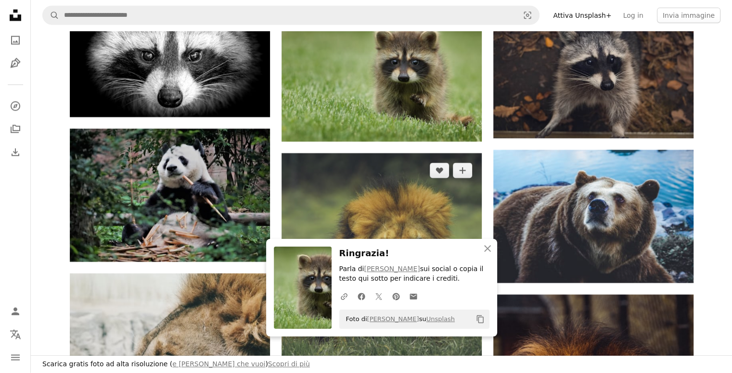
scroll to position [17176, 0]
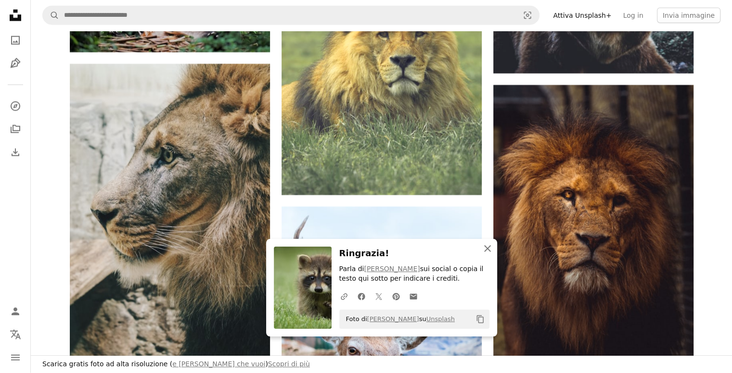
click at [491, 251] on icon "An X shape" at bounding box center [488, 249] width 12 height 12
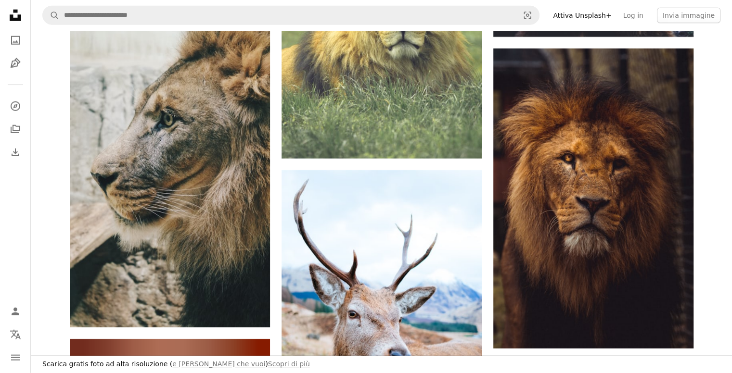
scroll to position [17272, 0]
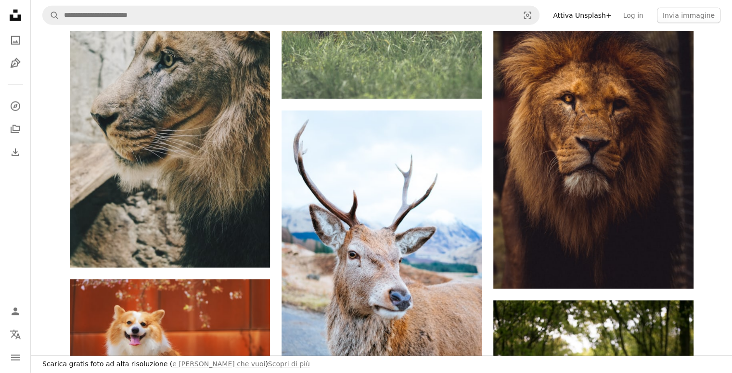
click at [603, 15] on link "Attiva Unsplash+" at bounding box center [582, 15] width 70 height 15
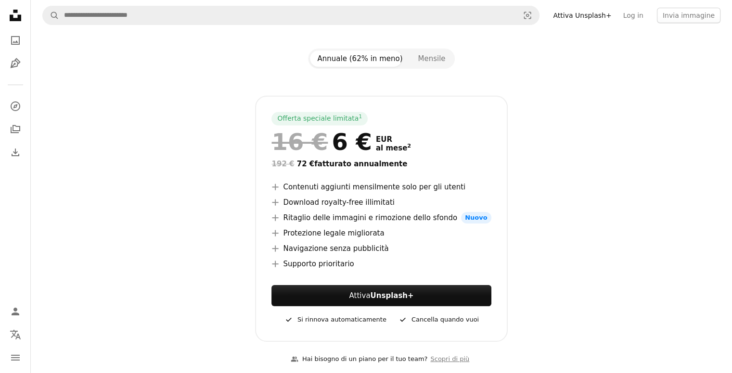
scroll to position [96, 0]
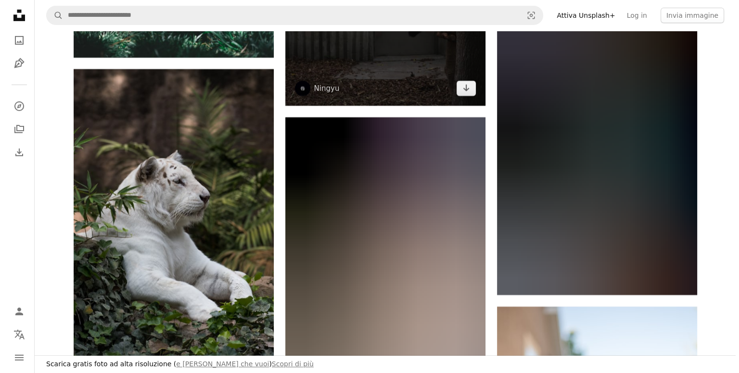
scroll to position [17898, 0]
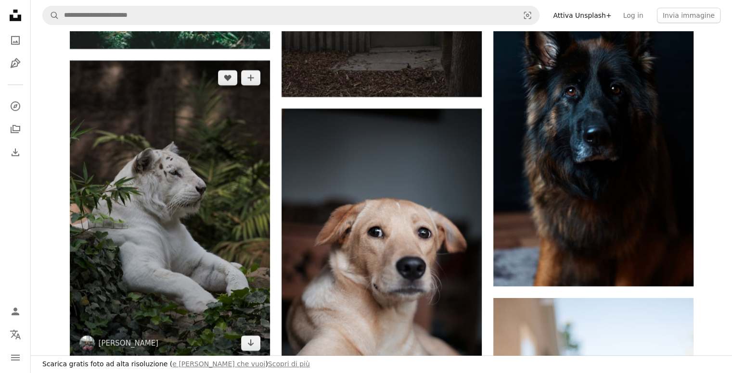
click at [159, 217] on img at bounding box center [170, 211] width 200 height 300
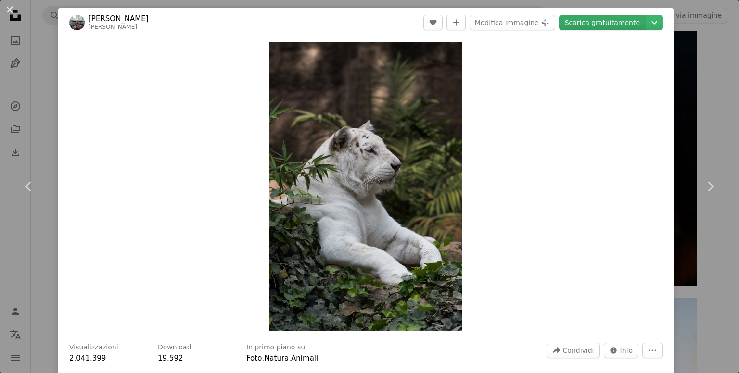
click at [597, 25] on link "Scarica gratuitamente" at bounding box center [602, 22] width 87 height 15
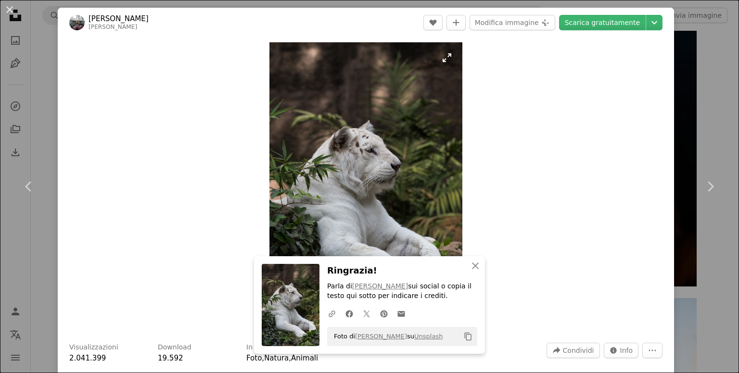
click at [386, 126] on img "Ingrandisci questa immagine" at bounding box center [365, 186] width 193 height 289
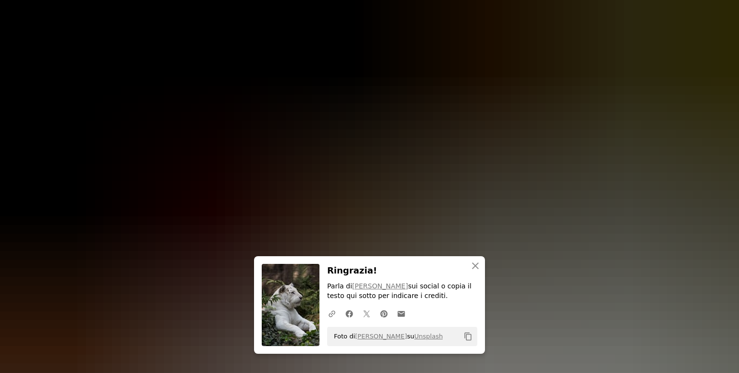
scroll to position [357, 0]
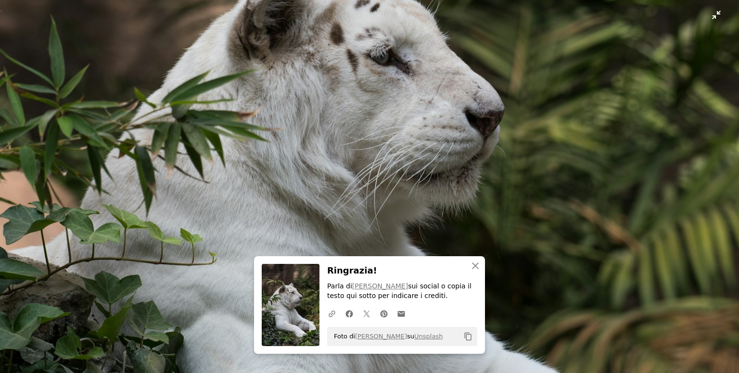
click at [709, 16] on img "Rimpicciolisci questa immagine" at bounding box center [370, 197] width 740 height 1110
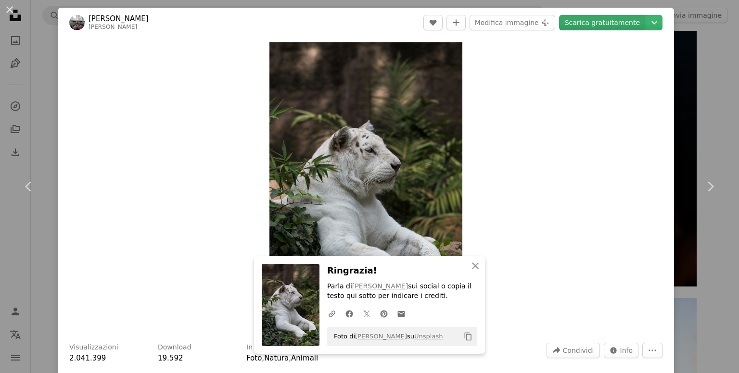
click at [615, 18] on link "Scarica gratuitamente" at bounding box center [602, 22] width 87 height 15
click at [379, 168] on img "Ingrandisci questa immagine" at bounding box center [365, 186] width 193 height 289
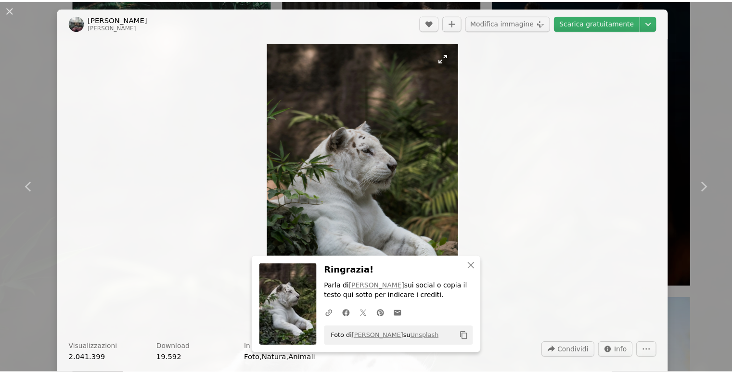
scroll to position [357, 0]
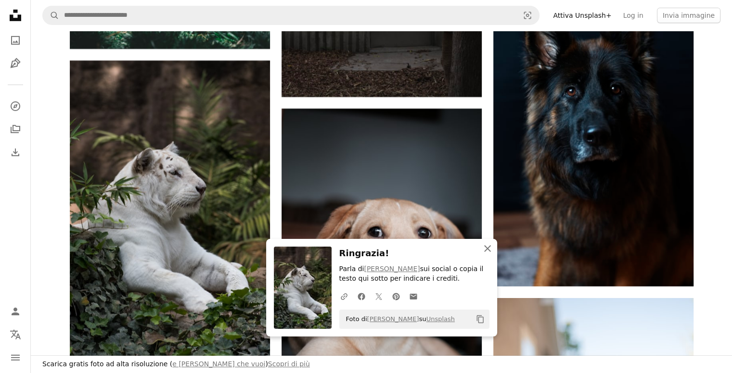
click at [488, 250] on icon "button" at bounding box center [487, 248] width 7 height 7
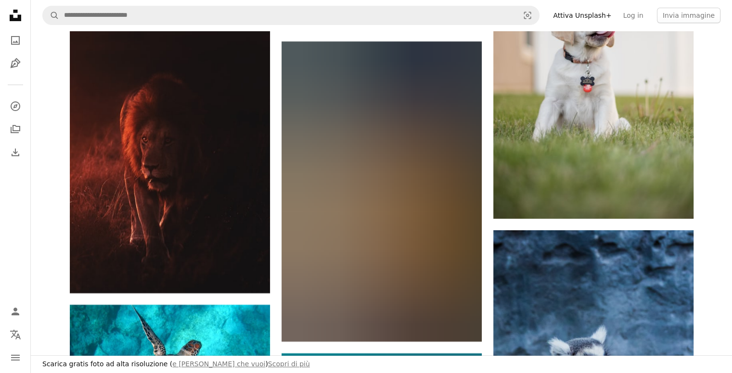
scroll to position [18283, 0]
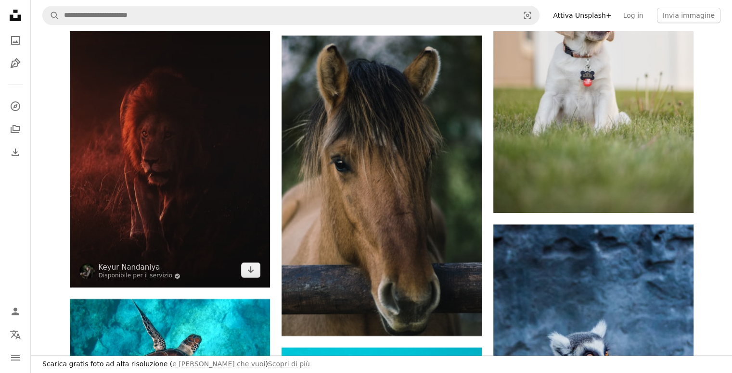
click at [205, 144] on img at bounding box center [170, 137] width 200 height 300
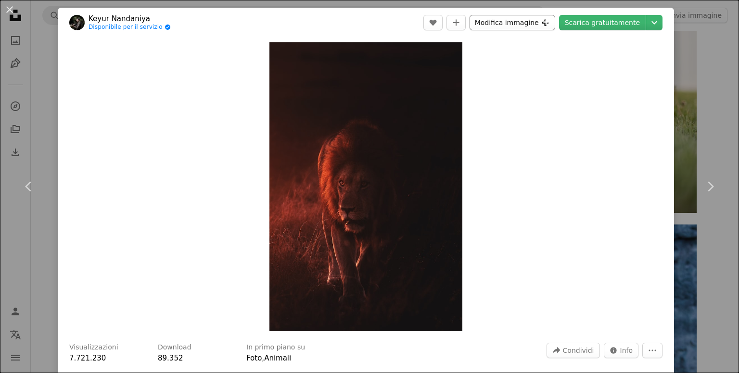
click at [548, 26] on button "Modifica immagine Plus sign for Unsplash+" at bounding box center [513, 22] width 86 height 15
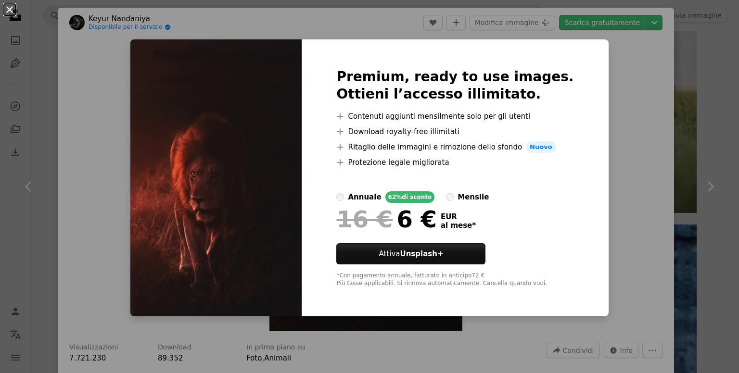
click at [10, 13] on button "An X shape" at bounding box center [10, 10] width 12 height 12
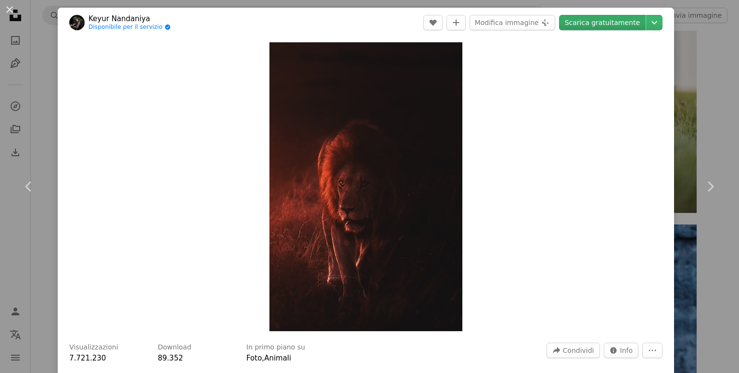
click at [608, 25] on link "Scarica gratuitamente" at bounding box center [602, 22] width 87 height 15
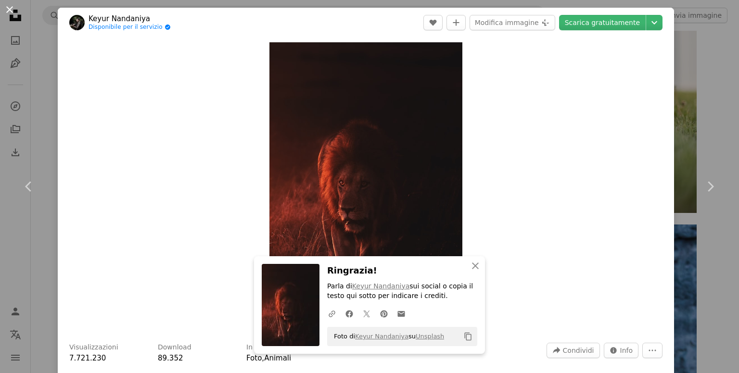
click at [15, 12] on button "An X shape" at bounding box center [10, 10] width 12 height 12
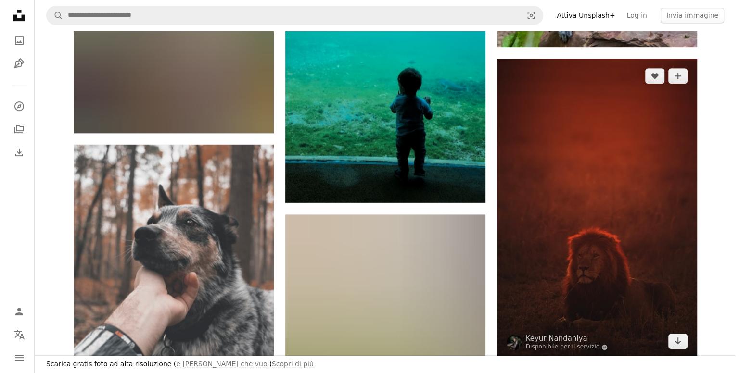
scroll to position [18860, 0]
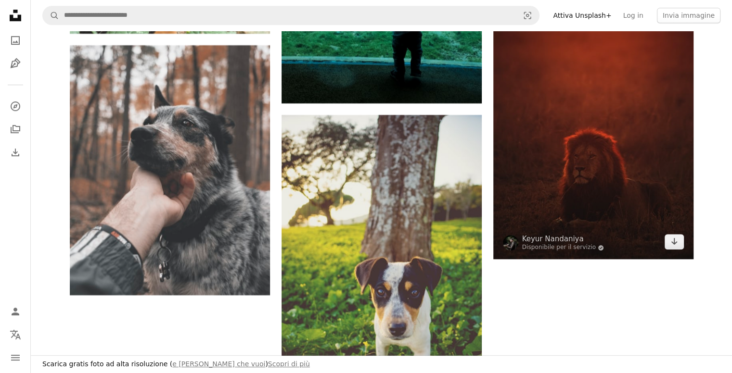
click at [592, 127] on img at bounding box center [593, 109] width 200 height 300
